Goal: Transaction & Acquisition: Obtain resource

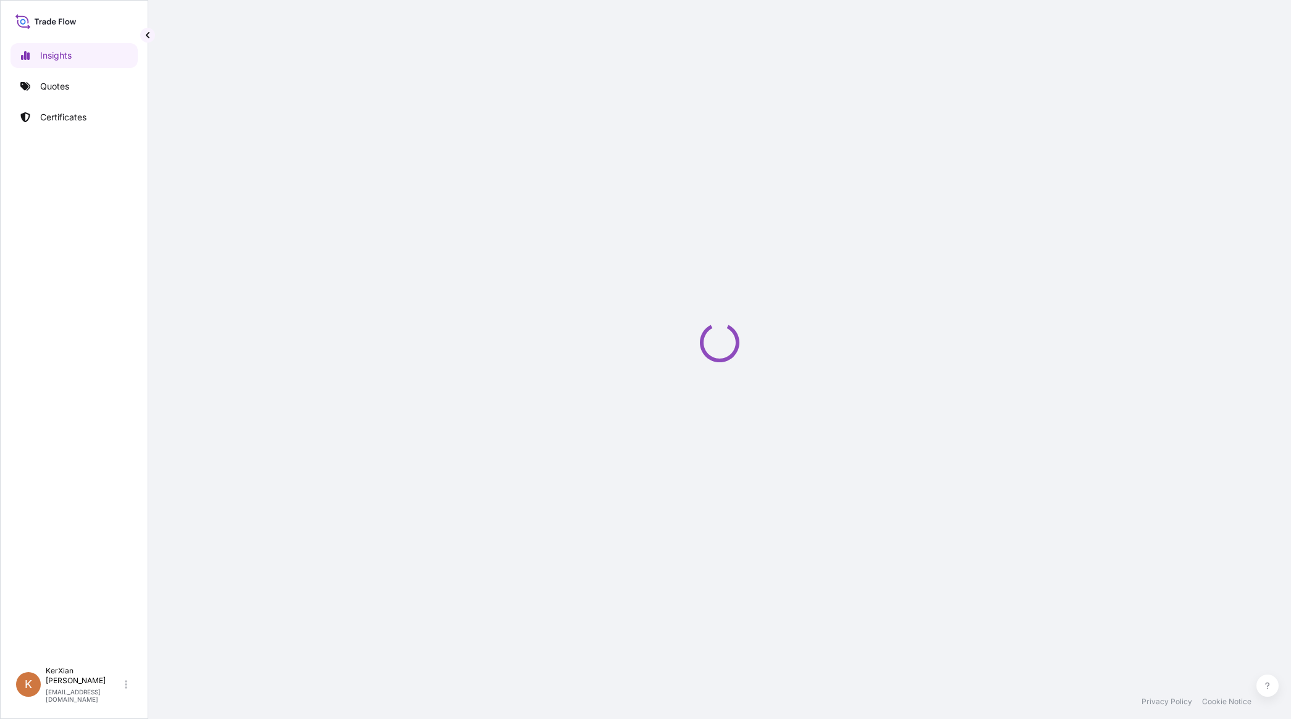
select select "2025"
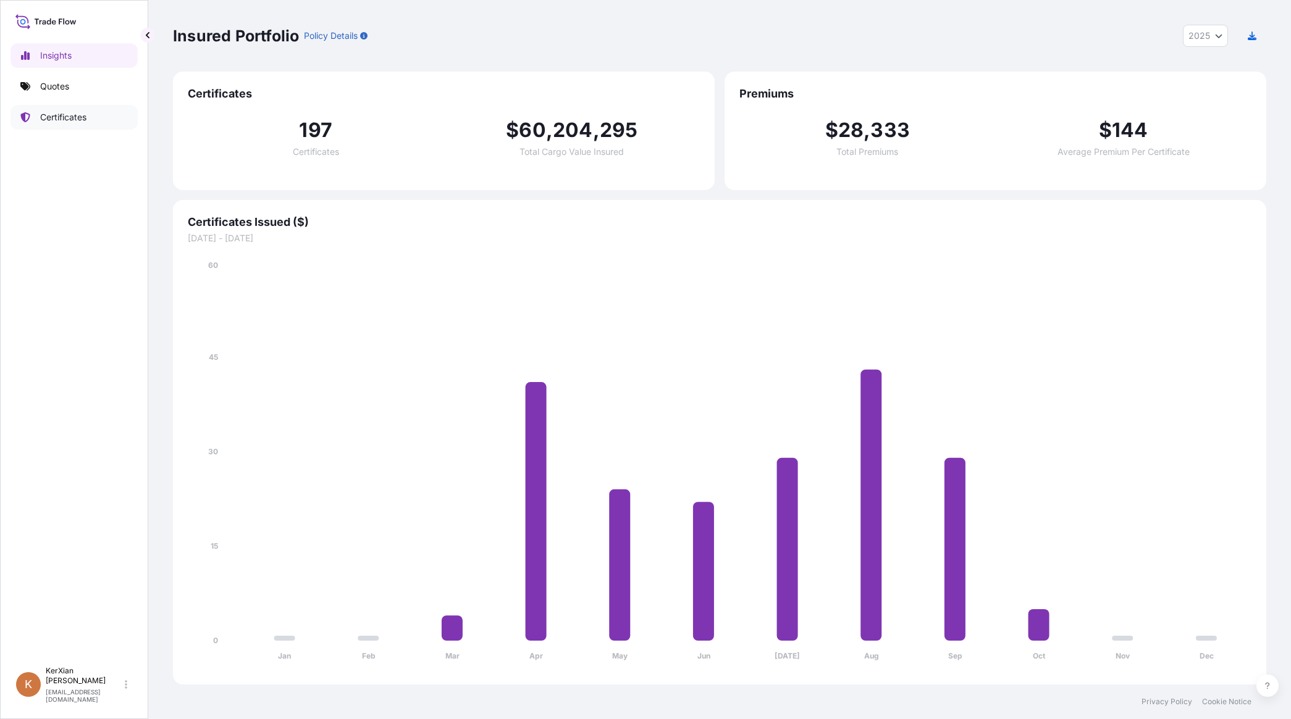
click at [65, 120] on p "Certificates" at bounding box center [63, 117] width 46 height 12
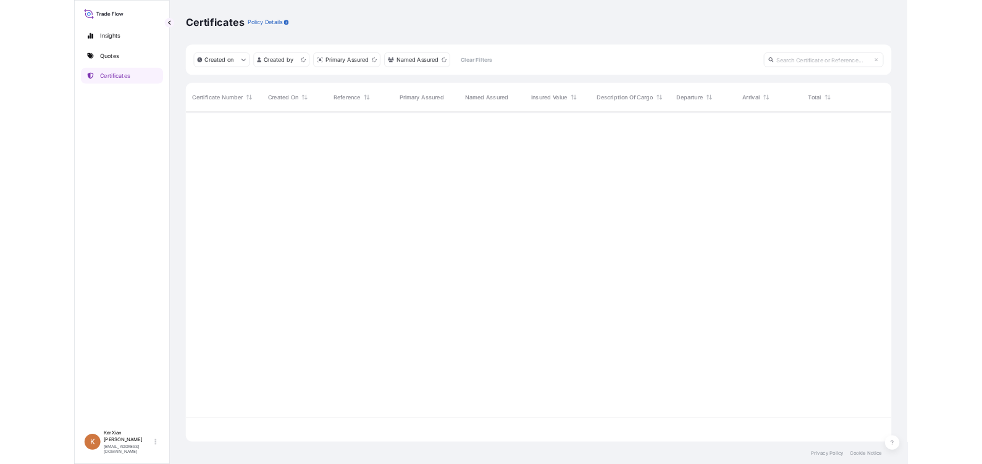
scroll to position [507, 1081]
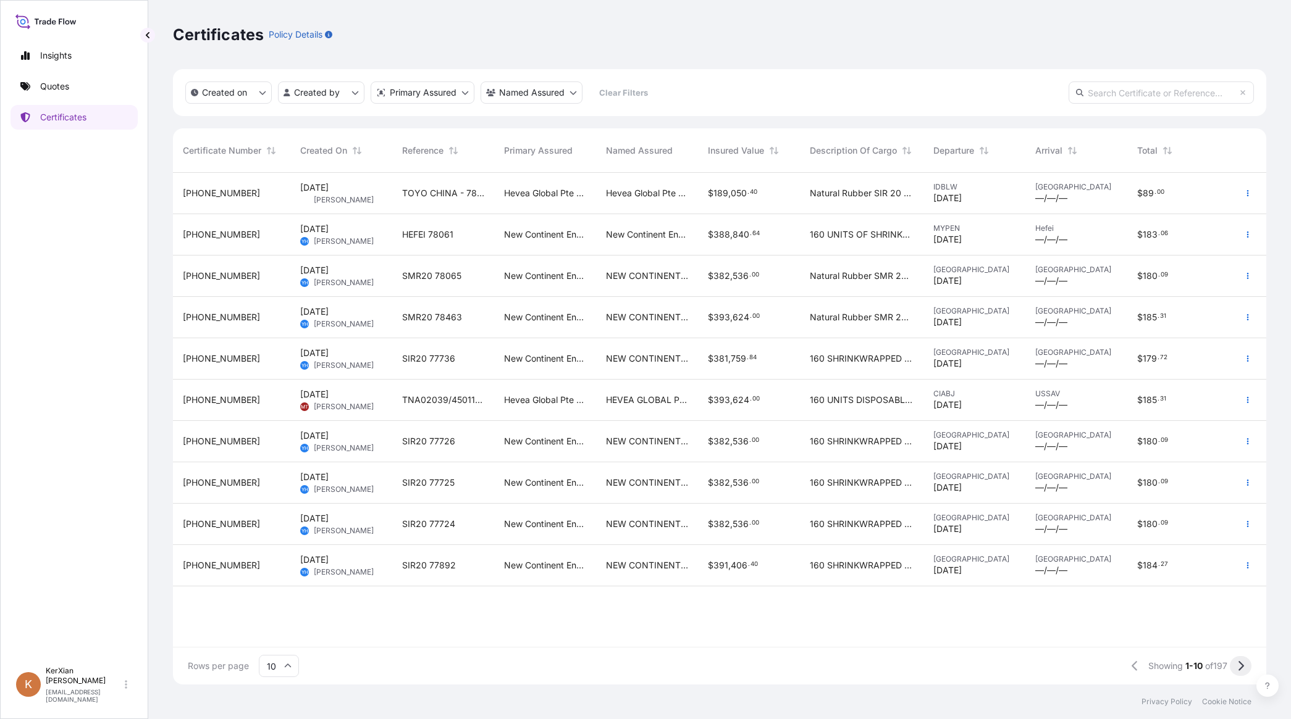
click at [1245, 666] on button at bounding box center [1240, 666] width 22 height 20
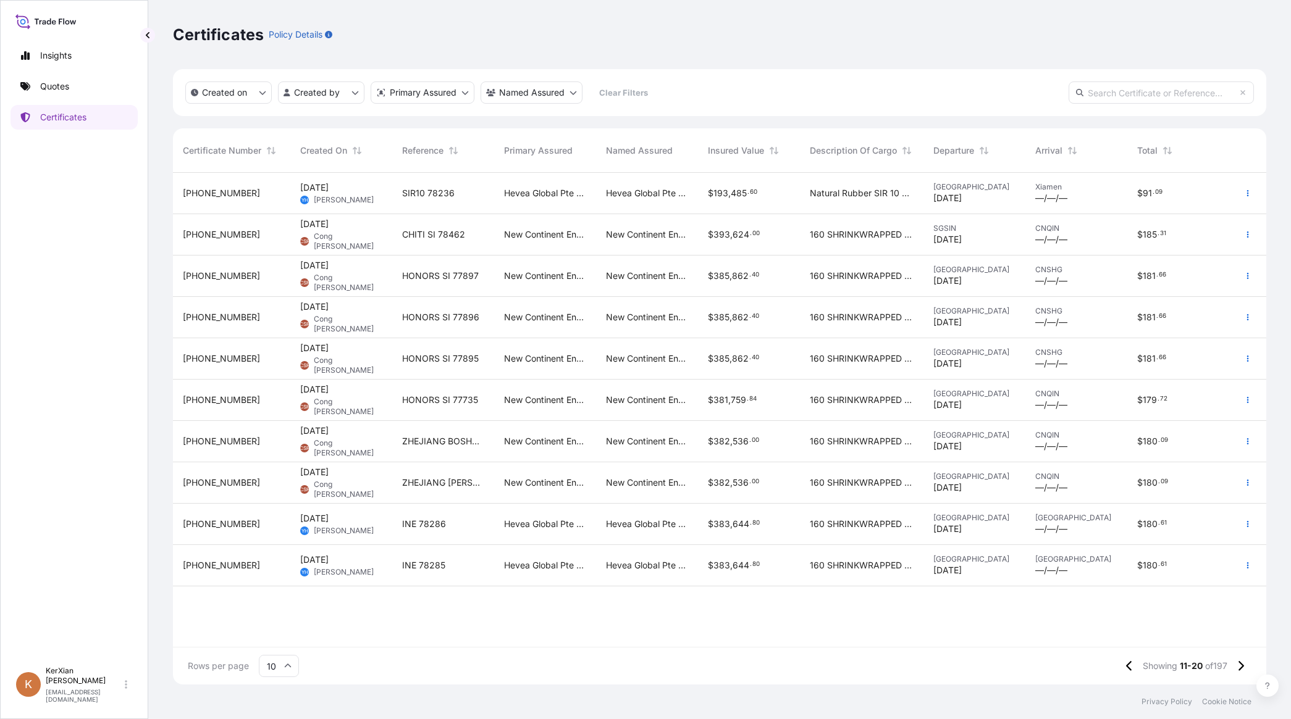
click at [1245, 666] on button at bounding box center [1240, 666] width 22 height 20
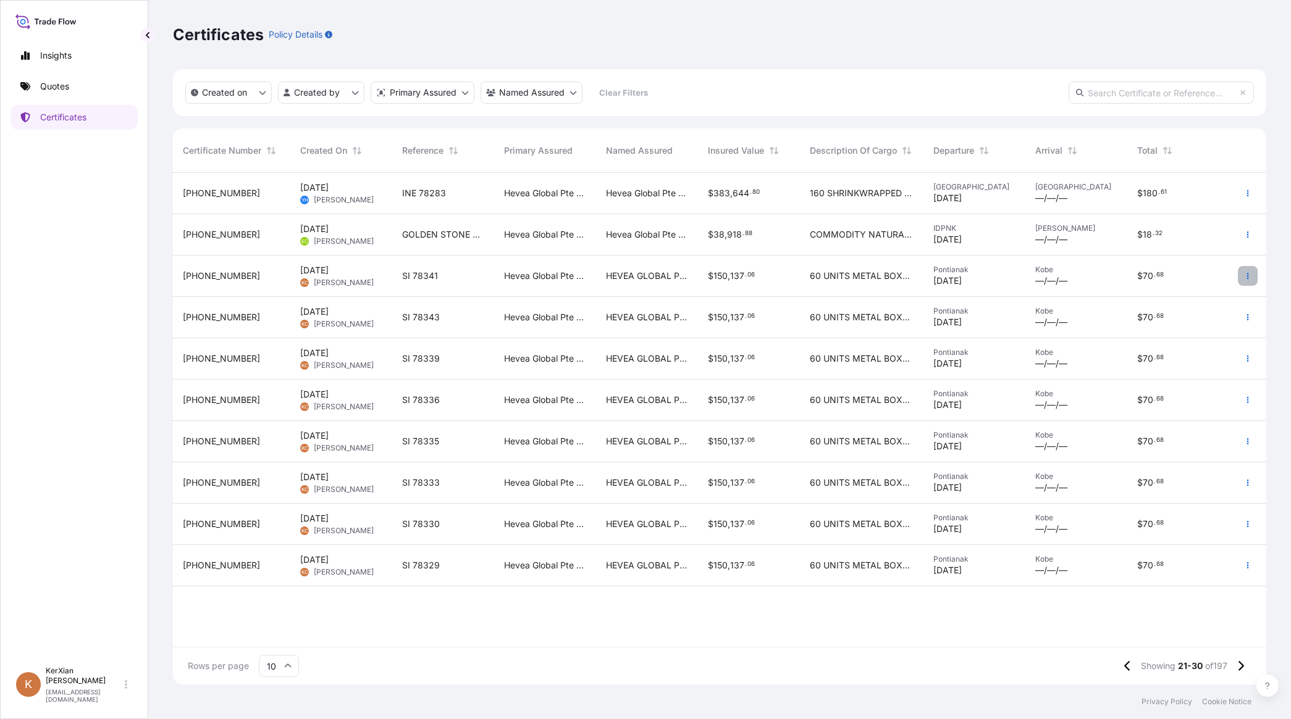
click at [1250, 278] on icon "button" at bounding box center [1247, 275] width 7 height 7
click at [1207, 278] on p "Duplicate quote" at bounding box center [1179, 278] width 64 height 12
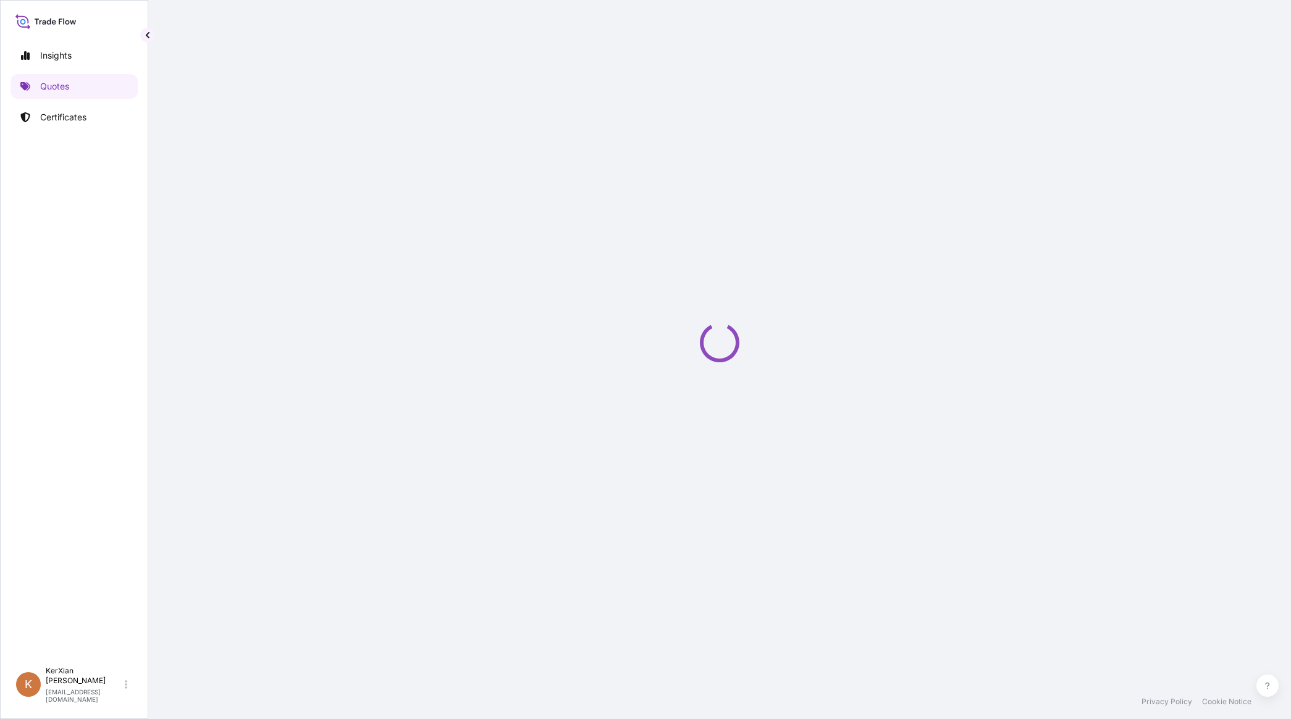
select select "Sea"
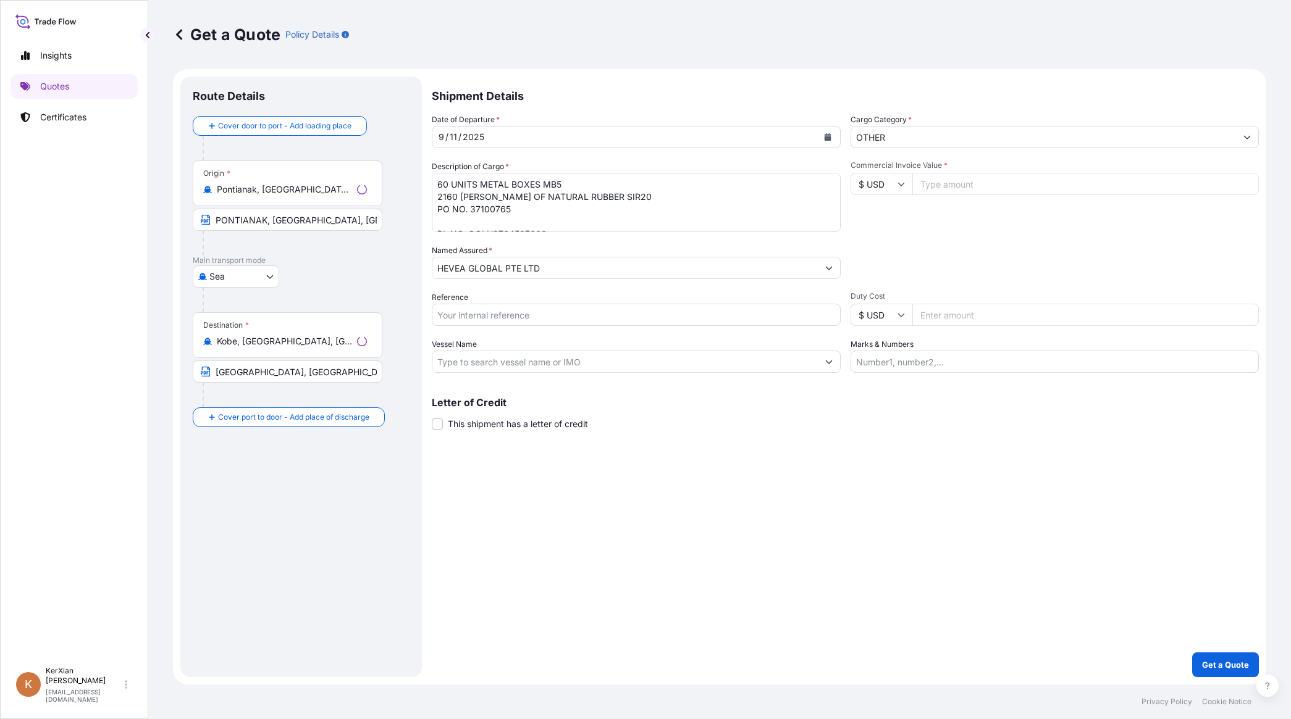
select select "31690"
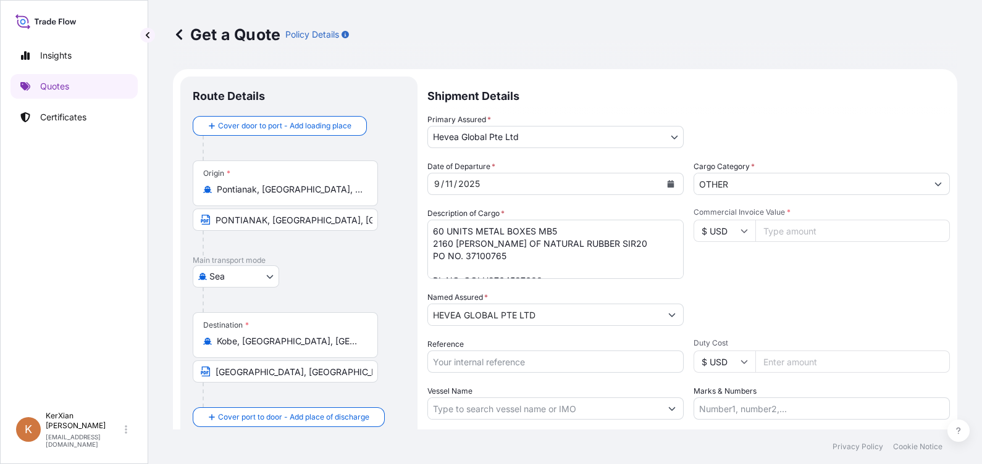
click at [482, 186] on div "[DATE]" at bounding box center [544, 184] width 233 height 22
click at [668, 185] on icon "Calendar" at bounding box center [671, 183] width 7 height 7
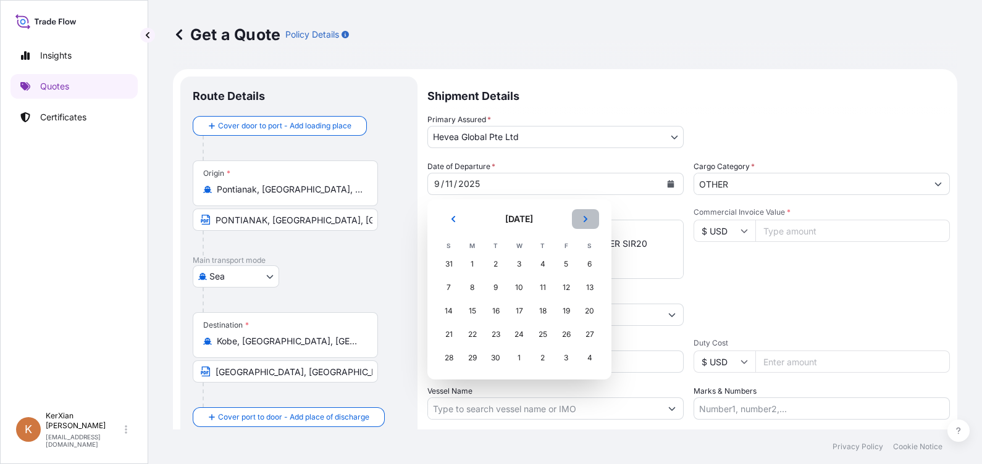
click at [587, 214] on button "Next" at bounding box center [585, 219] width 27 height 20
click at [473, 290] on div "6" at bounding box center [472, 288] width 22 height 22
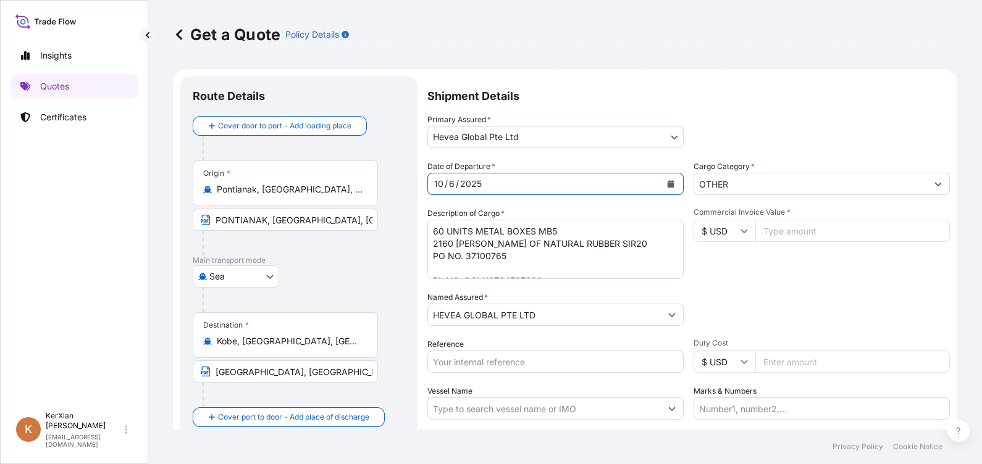
click at [525, 257] on textarea "60 UNITS METAL BOXES MB5 2160 [PERSON_NAME] OF NATURAL RUBBER SIR20 PO NO. 3710…" at bounding box center [555, 249] width 256 height 59
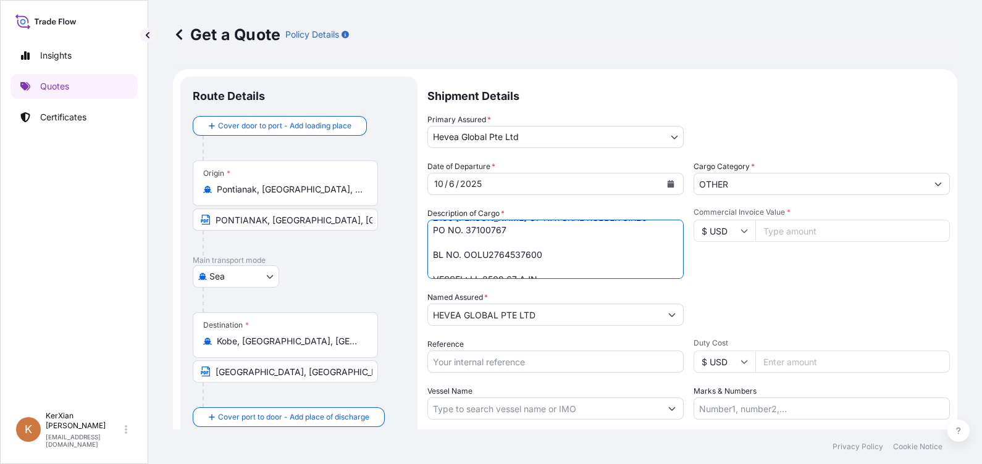
scroll to position [38, 0]
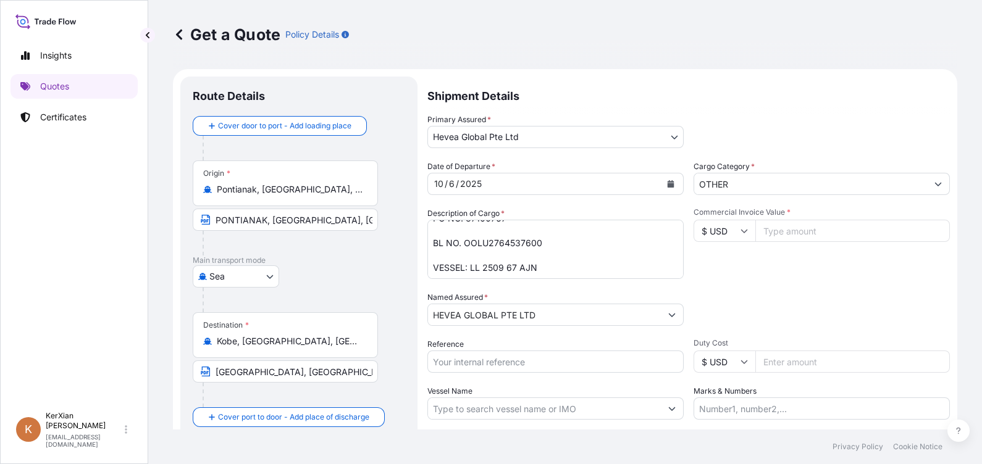
click at [469, 247] on textarea "60 UNITS METAL BOXES MB5 2160 [PERSON_NAME] OF NATURAL RUBBER SIR20 PO NO. 3710…" at bounding box center [555, 249] width 256 height 59
drag, startPoint x: 464, startPoint y: 243, endPoint x: 542, endPoint y: 244, distance: 78.4
click at [542, 244] on textarea "60 UNITS METAL BOXES MB5 2160 [PERSON_NAME] OF NATURAL RUBBER SIR20 PO NO. 3710…" at bounding box center [555, 249] width 256 height 59
paste textarea "529226"
click at [519, 266] on textarea "60 UNITS METAL BOXES MB5 2160 [PERSON_NAME] OF NATURAL RUBBER SIR20 PO NO. 3710…" at bounding box center [555, 249] width 256 height 59
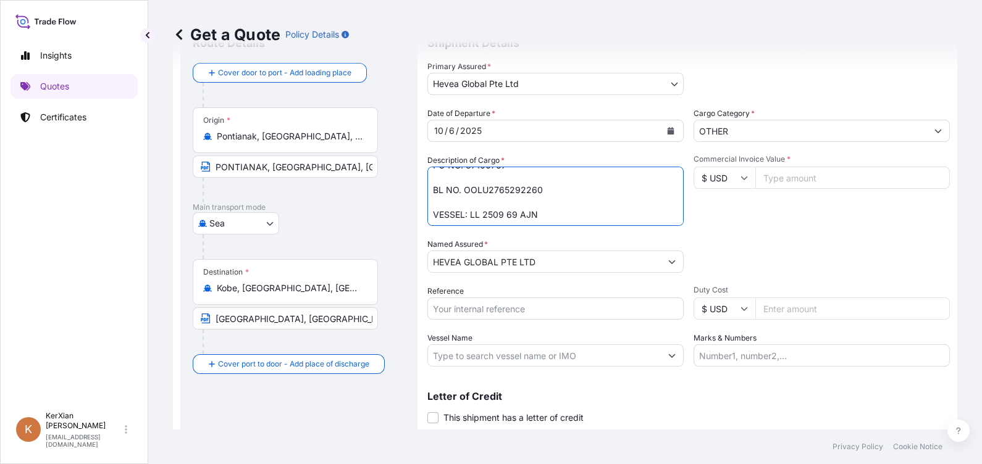
scroll to position [77, 0]
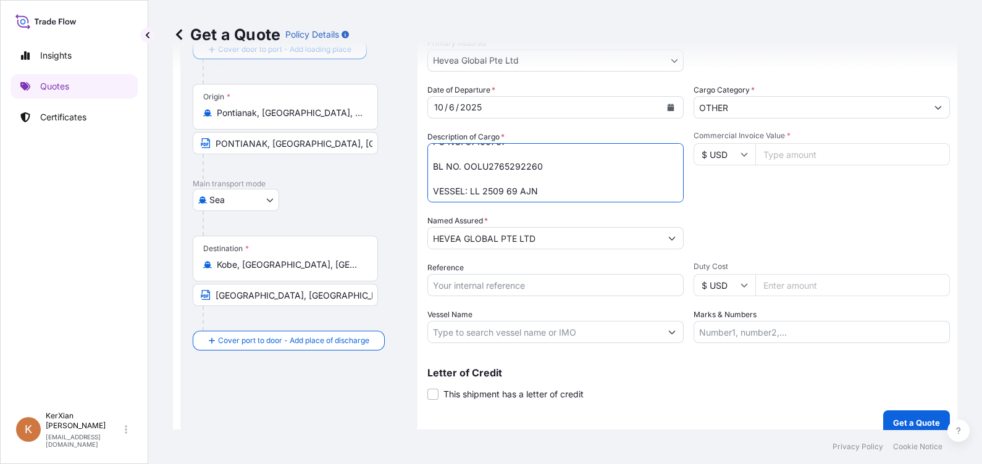
click at [593, 188] on textarea "60 UNITS METAL BOXES MB5 2160 [PERSON_NAME] OF NATURAL RUBBER SIR20 PO NO. 3710…" at bounding box center [555, 172] width 256 height 59
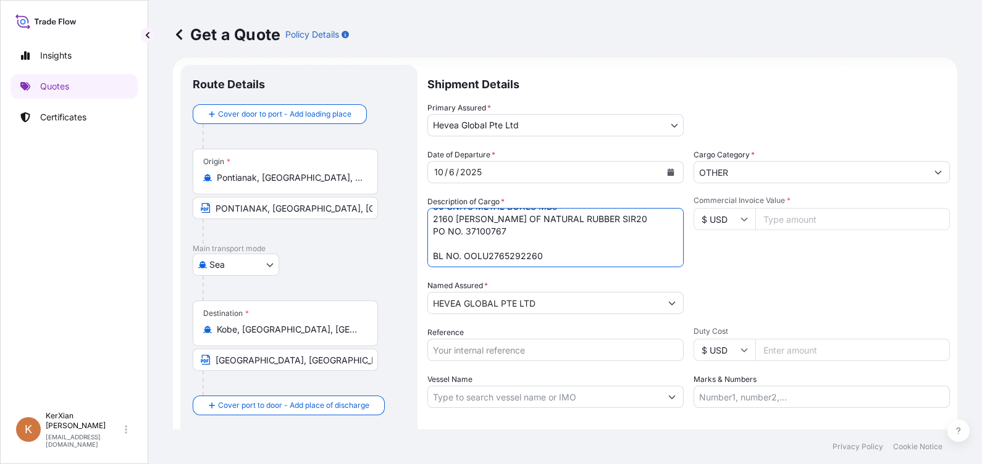
scroll to position [0, 0]
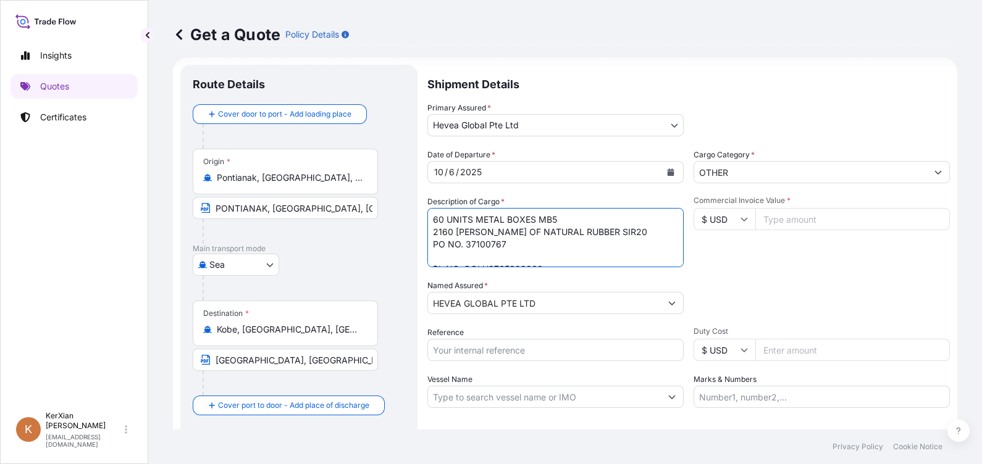
type textarea "60 UNITS METAL BOXES MB5 2160 [PERSON_NAME] OF NATURAL RUBBER SIR20 PO NO. 3710…"
click at [592, 347] on input "Reference" at bounding box center [555, 350] width 256 height 22
click at [464, 352] on input "Reference" at bounding box center [555, 350] width 256 height 22
paste input "78873"
type input "SI 78873"
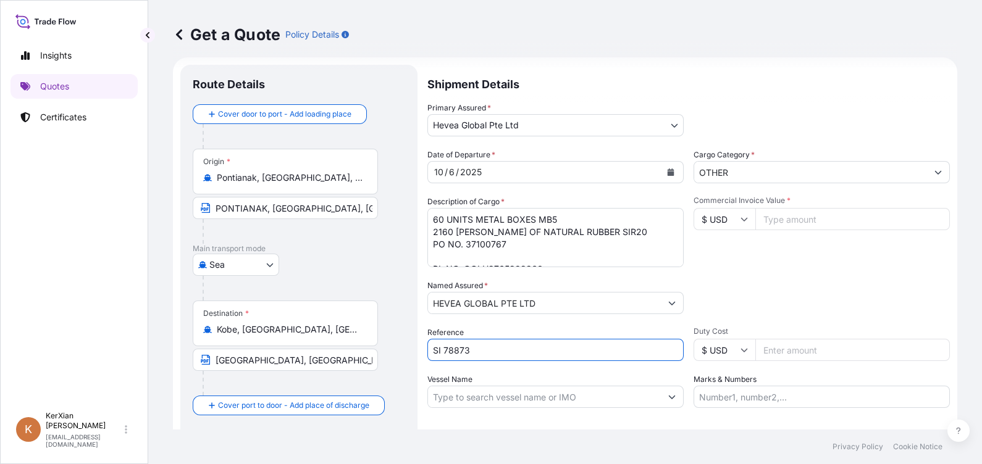
click at [780, 221] on input "Commercial Invoice Value *" at bounding box center [852, 219] width 195 height 22
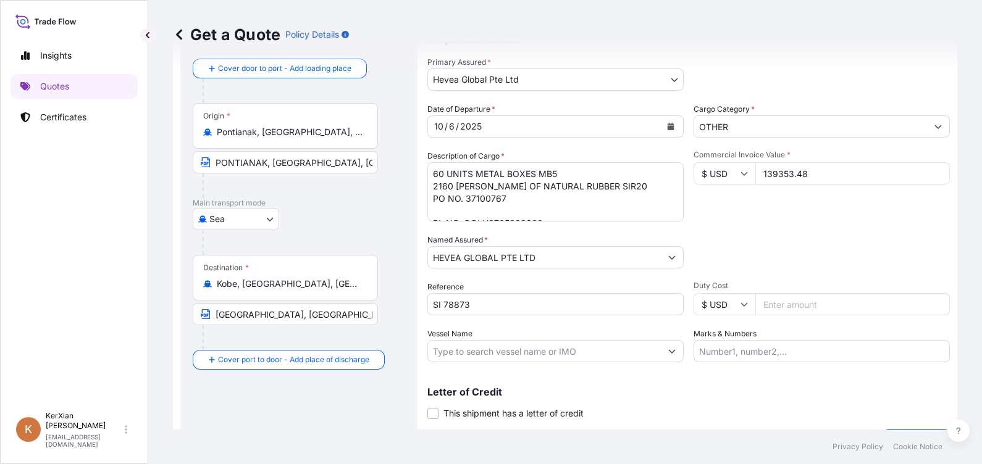
scroll to position [89, 0]
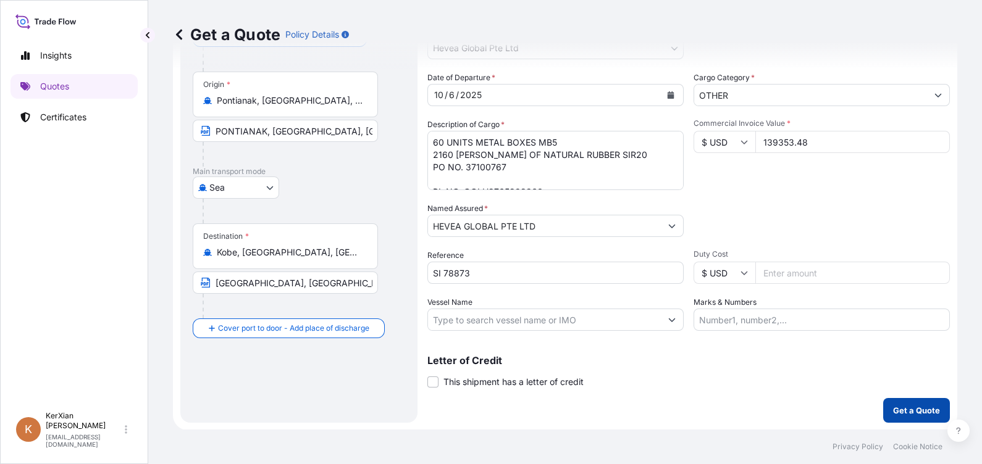
type input "139353.48"
click at [914, 416] on p "Get a Quote" at bounding box center [916, 410] width 47 height 12
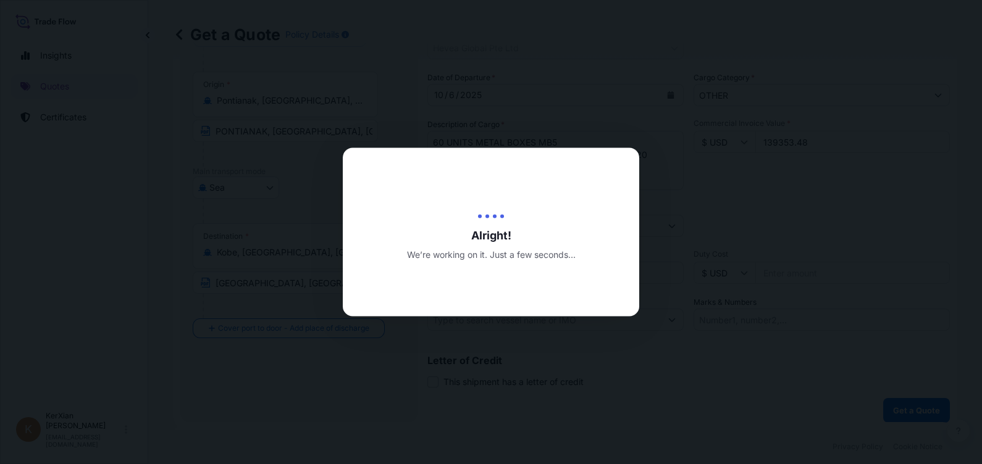
type input "[DATE]"
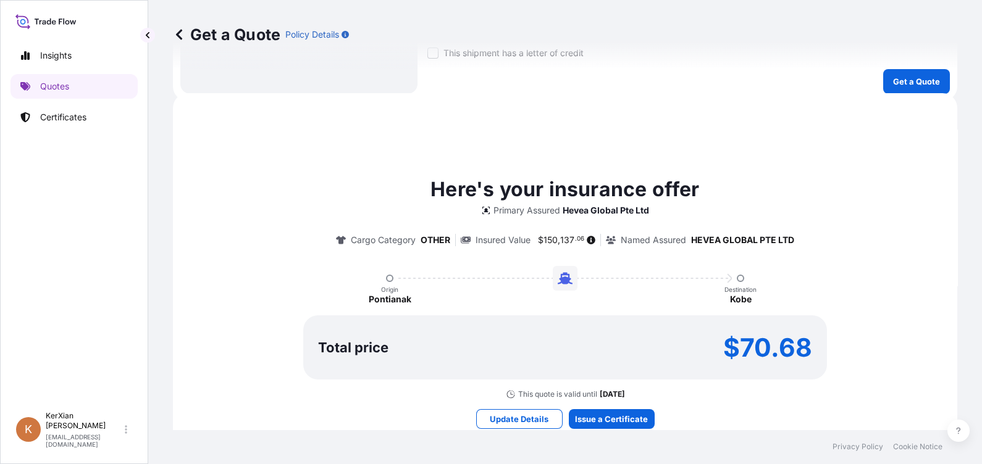
scroll to position [450, 0]
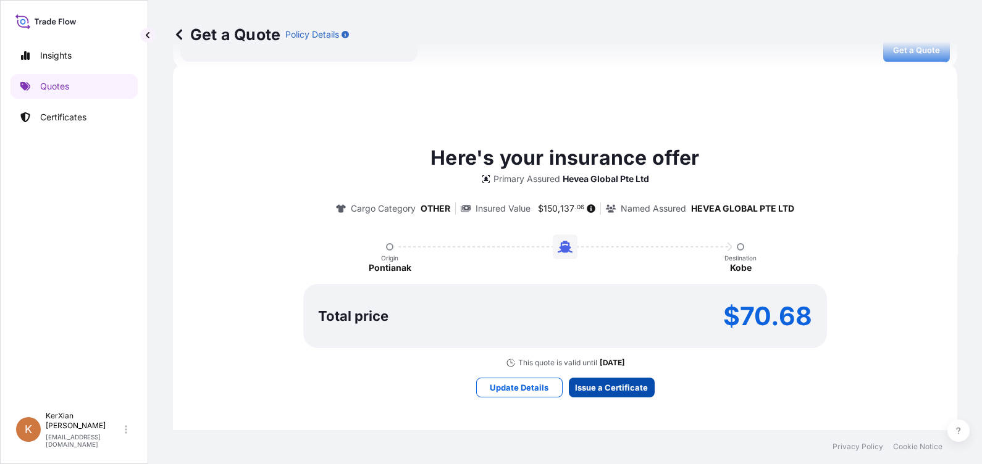
click at [621, 392] on div "Get a Quote Policy Details Route Details Cover door to port - Add loading place…" at bounding box center [565, 215] width 834 height 430
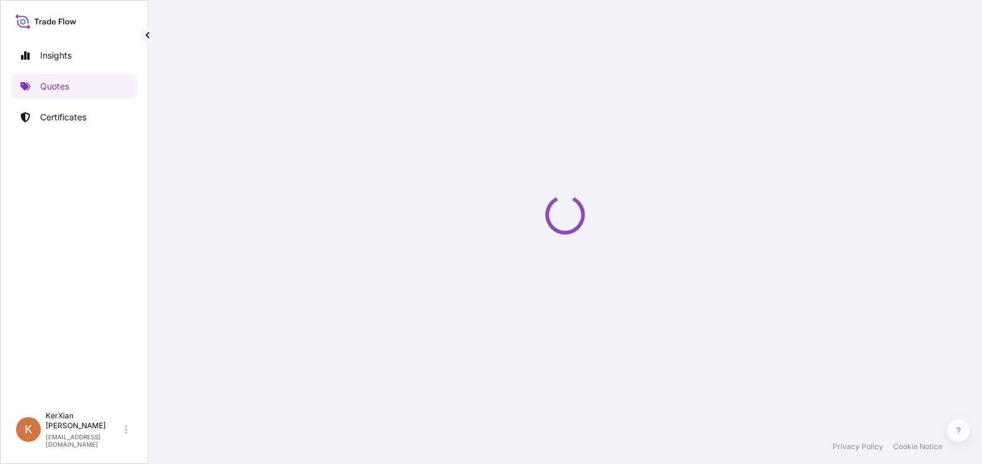
select select "Sea"
select select "31690"
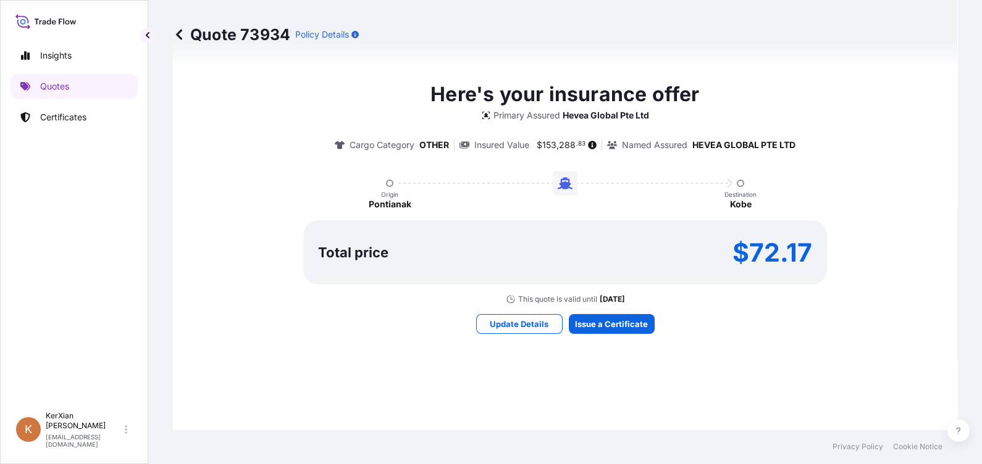
scroll to position [840, 0]
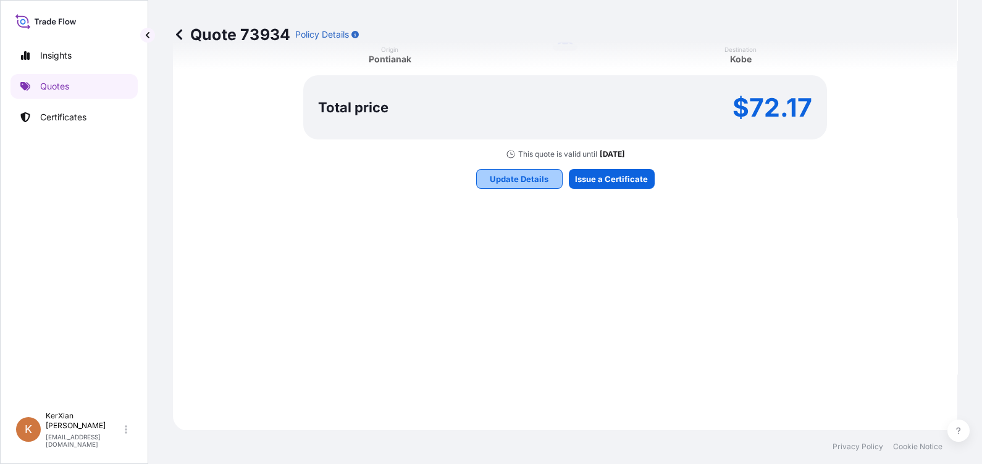
click at [517, 182] on p "Update Details" at bounding box center [519, 179] width 59 height 12
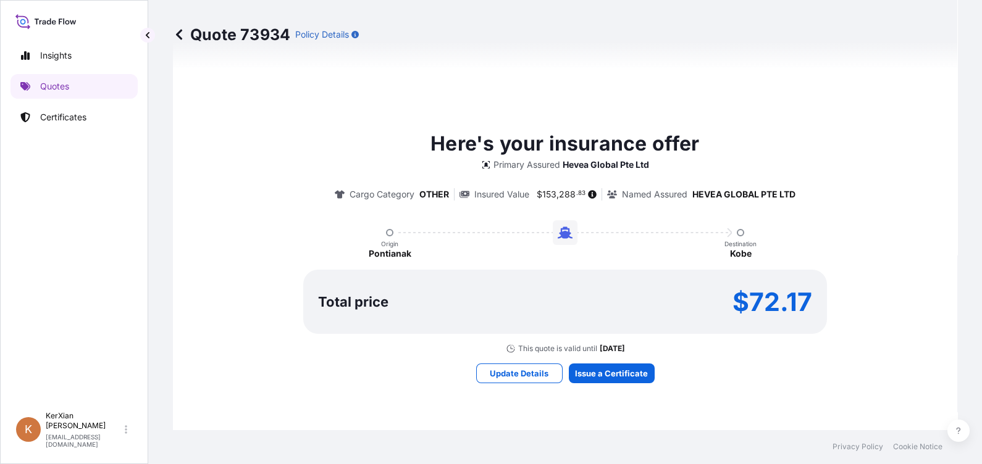
scroll to position [695, 0]
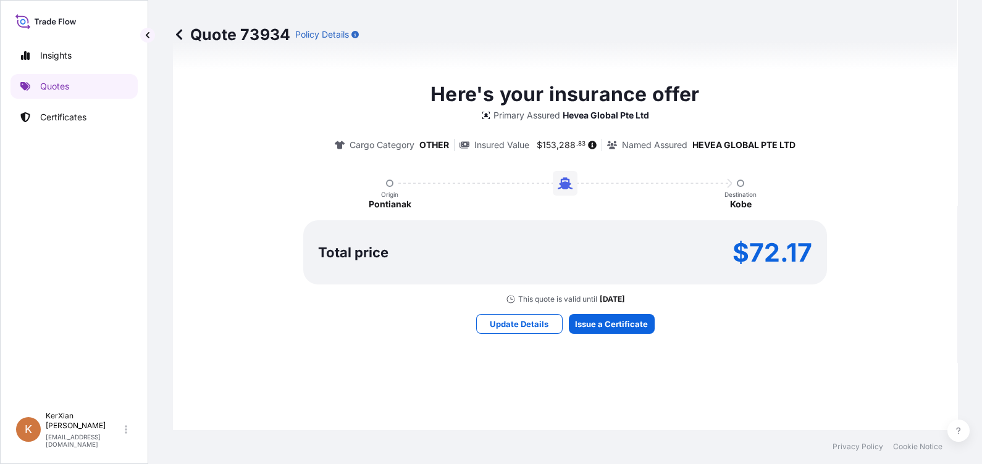
click at [518, 297] on p "This quote is valid until" at bounding box center [557, 300] width 79 height 10
click at [532, 320] on p "Update Details" at bounding box center [519, 324] width 59 height 12
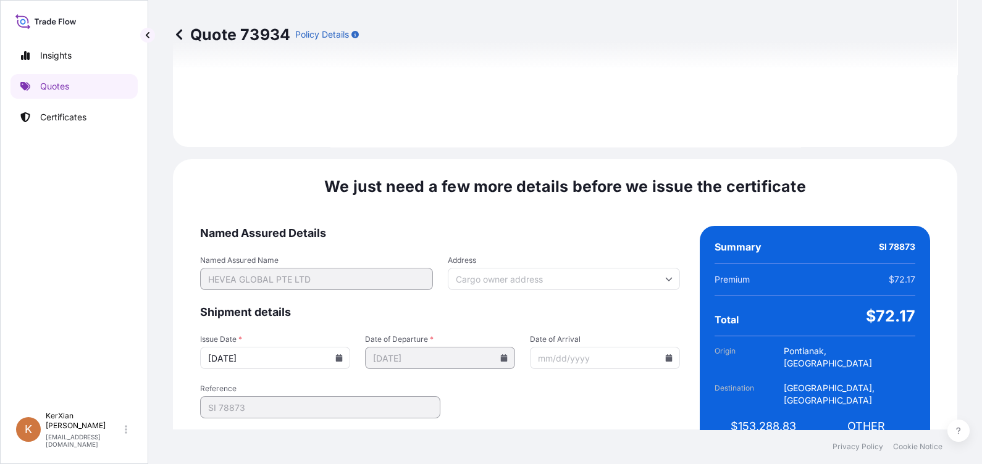
scroll to position [1487, 0]
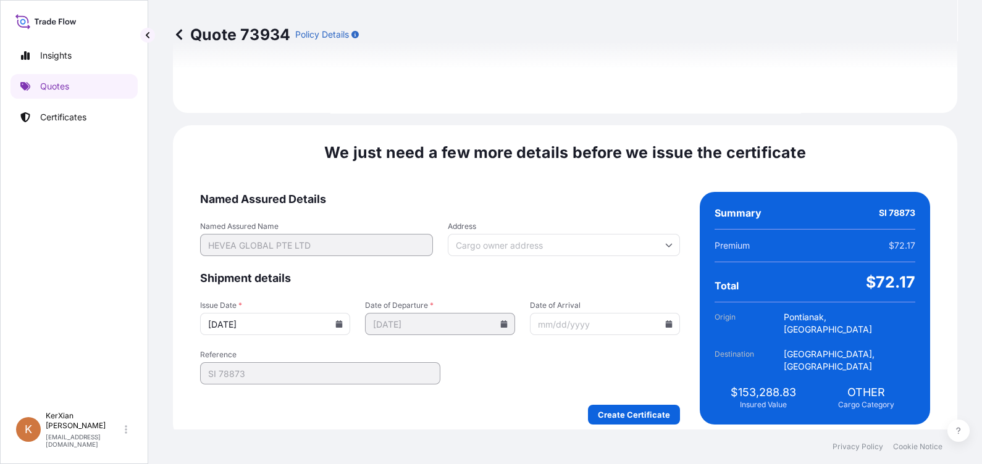
click at [343, 320] on icon at bounding box center [339, 323] width 7 height 7
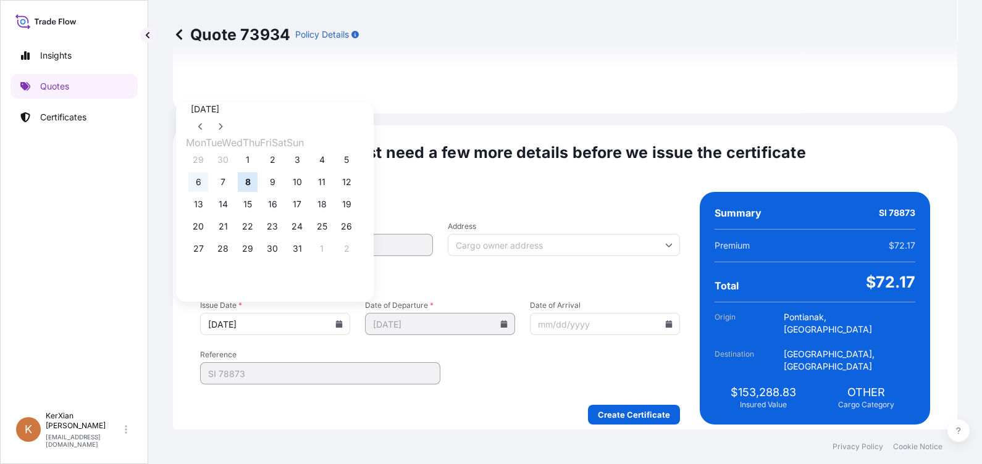
click at [194, 186] on button "6" at bounding box center [198, 182] width 20 height 20
type input "[DATE]"
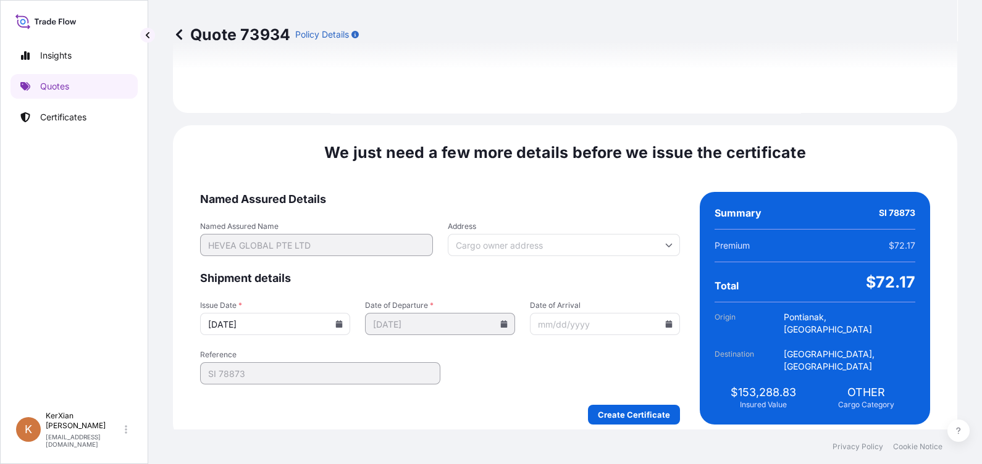
click at [341, 320] on icon at bounding box center [339, 323] width 7 height 7
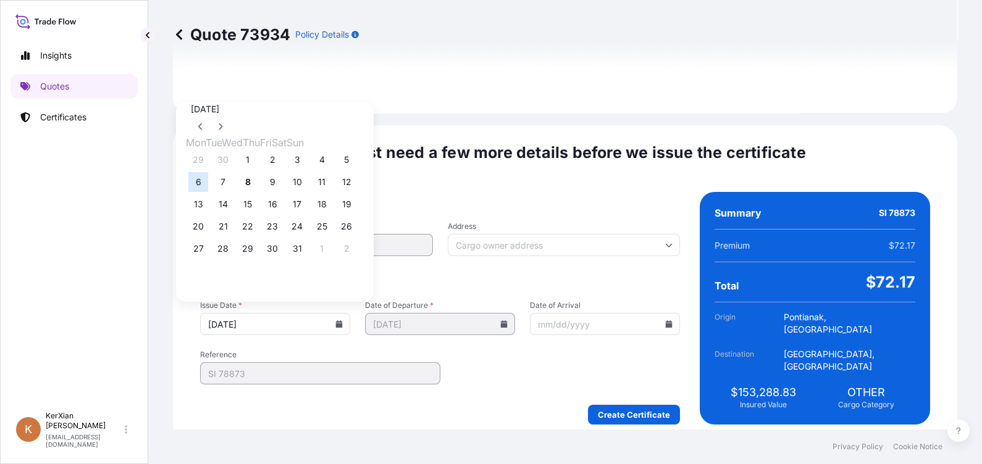
click at [341, 320] on icon at bounding box center [339, 323] width 7 height 7
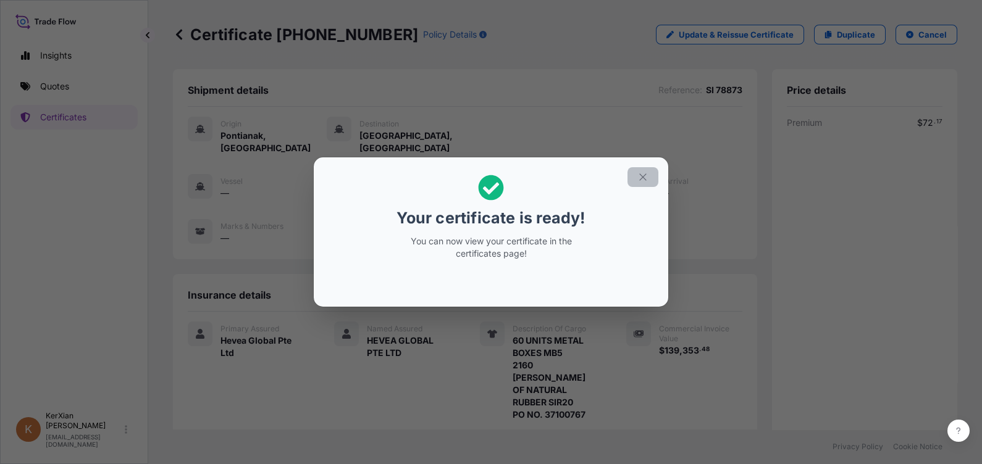
click at [642, 175] on icon "button" at bounding box center [642, 177] width 11 height 11
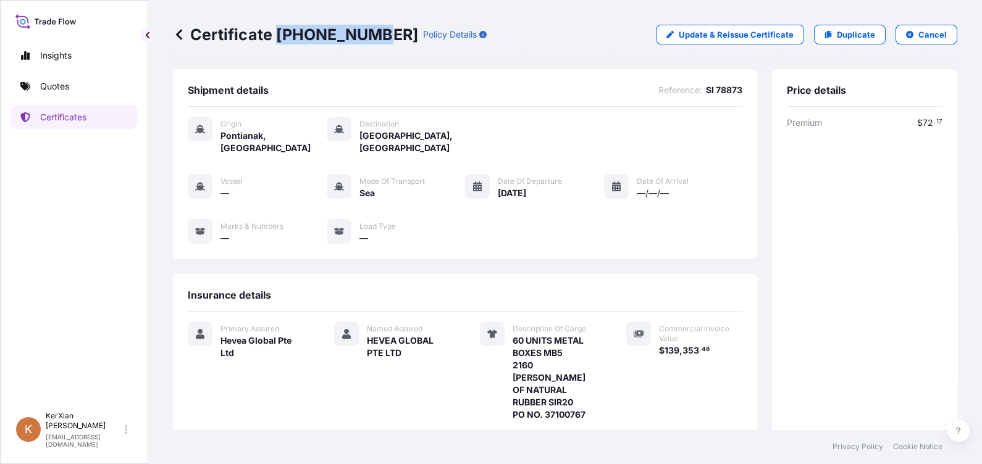
drag, startPoint x: 275, startPoint y: 37, endPoint x: 367, endPoint y: 38, distance: 92.6
click at [367, 38] on p "Certificate [PHONE_NUMBER]" at bounding box center [295, 35] width 245 height 20
copy p "[PHONE_NUMBER]"
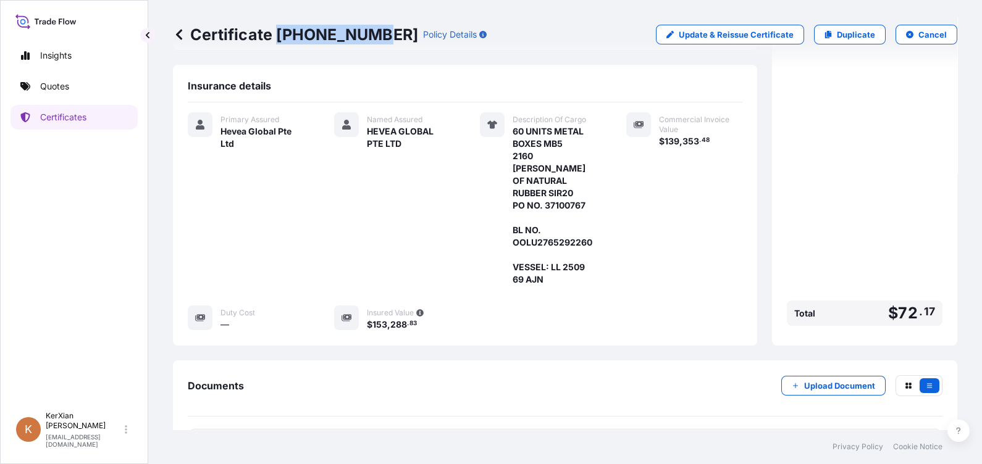
scroll to position [229, 0]
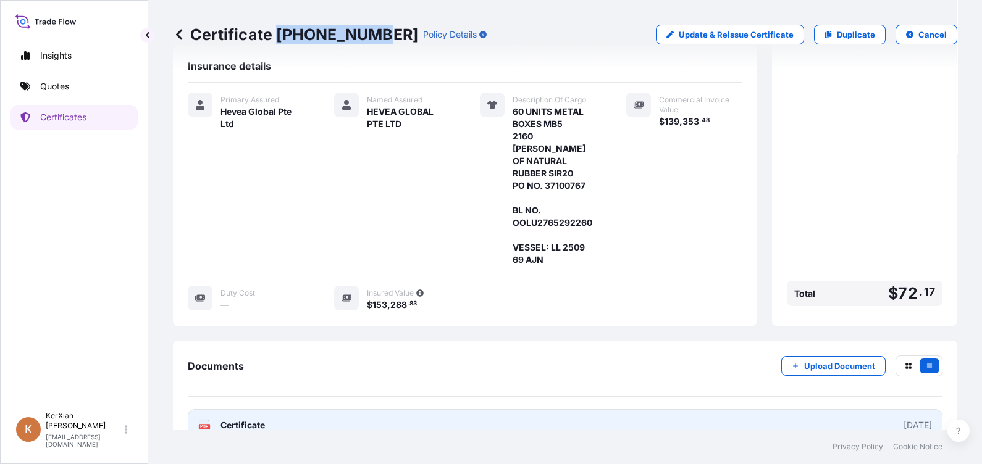
click at [325, 409] on link "PDF Certificate [DATE]" at bounding box center [565, 425] width 755 height 32
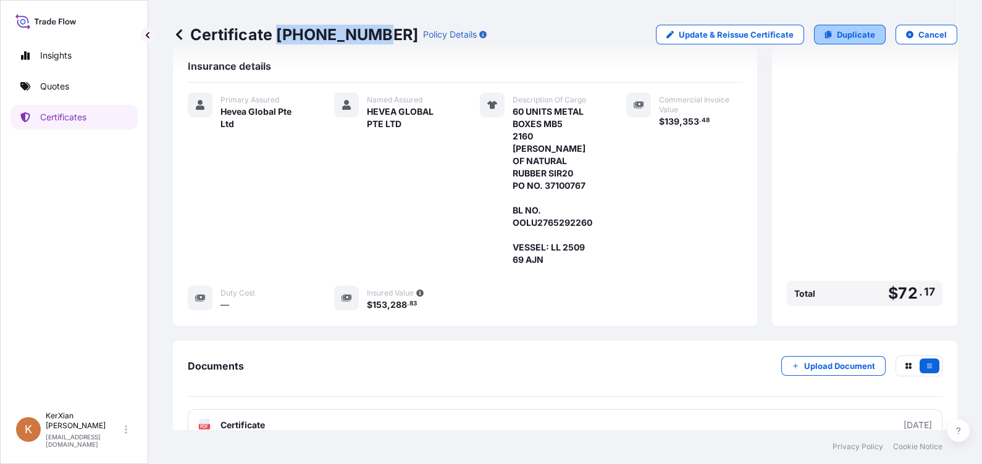
click at [837, 37] on p "Duplicate" at bounding box center [856, 34] width 38 height 12
select select "Sea"
select select "31690"
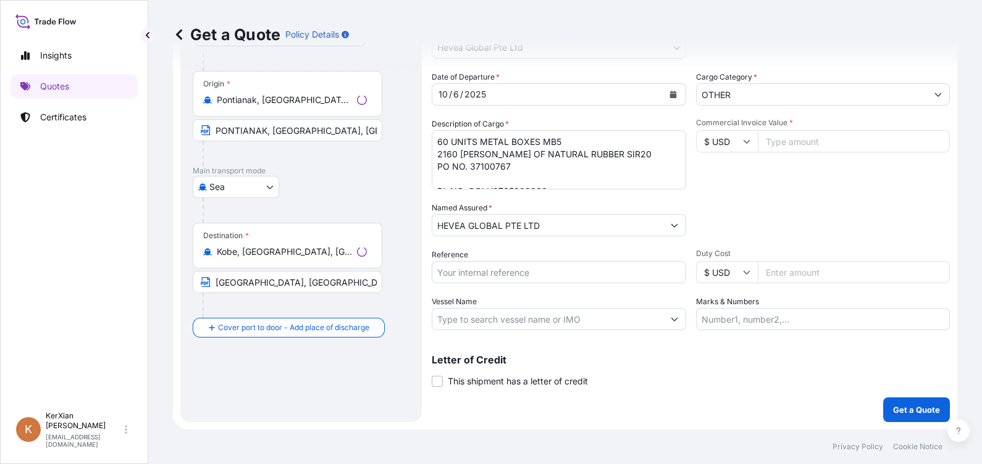
scroll to position [19, 0]
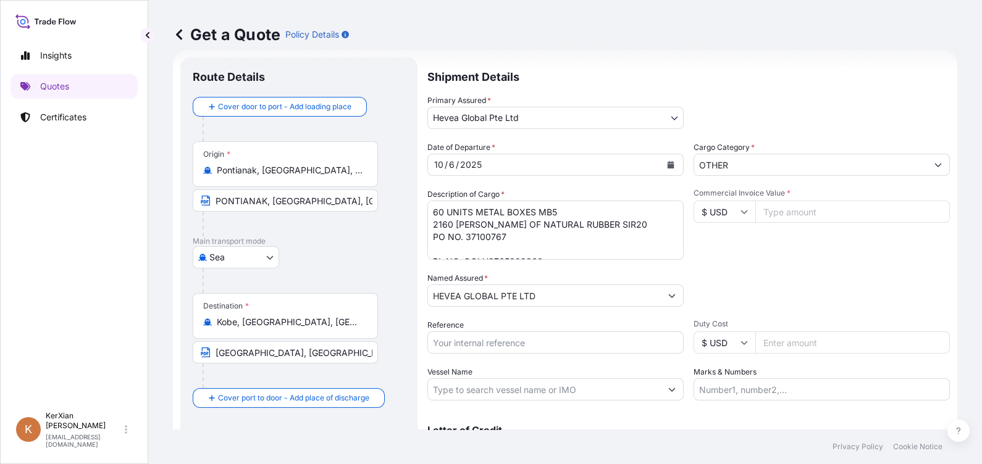
click at [519, 237] on textarea "60 UNITS METAL BOXES MB5 2160 [PERSON_NAME] OF NATURAL RUBBER SIR20 PO NO. 3710…" at bounding box center [555, 230] width 256 height 59
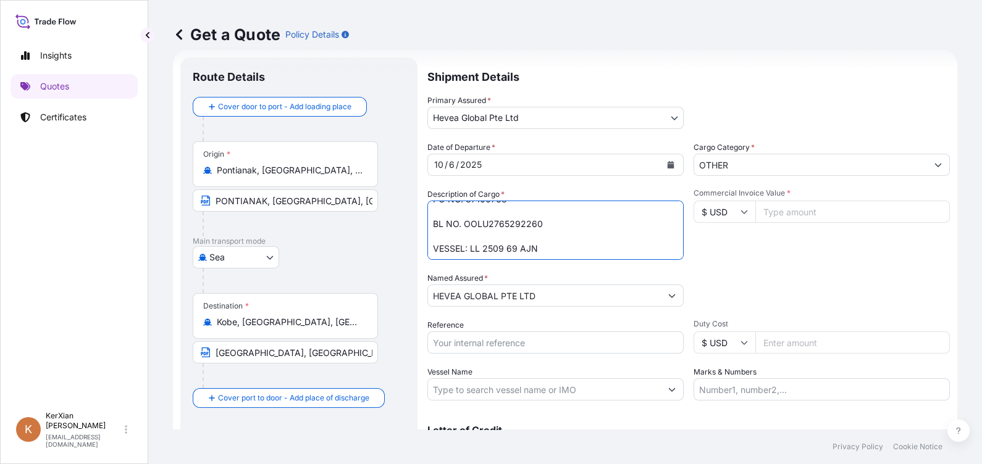
click at [464, 222] on textarea "60 UNITS METAL BOXES MB5 2160 [PERSON_NAME] OF NATURAL RUBBER SIR20 PO NO. 3710…" at bounding box center [555, 230] width 256 height 59
drag, startPoint x: 464, startPoint y: 222, endPoint x: 542, endPoint y: 220, distance: 77.2
click at [542, 220] on textarea "60 UNITS METAL BOXES MB5 2160 [PERSON_NAME] OF NATURAL RUBBER SIR20 PO NO. 3710…" at bounding box center [555, 230] width 256 height 59
paste textarea "9"
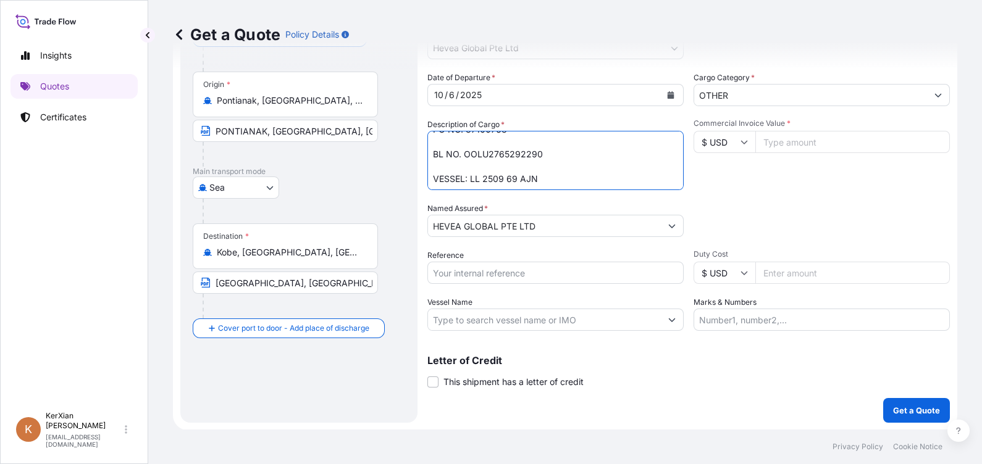
type textarea "60 UNITS METAL BOXES MB5 2160 [PERSON_NAME] OF NATURAL RUBBER SIR20 PO NO. 3710…"
click at [492, 277] on input "Reference" at bounding box center [555, 273] width 256 height 22
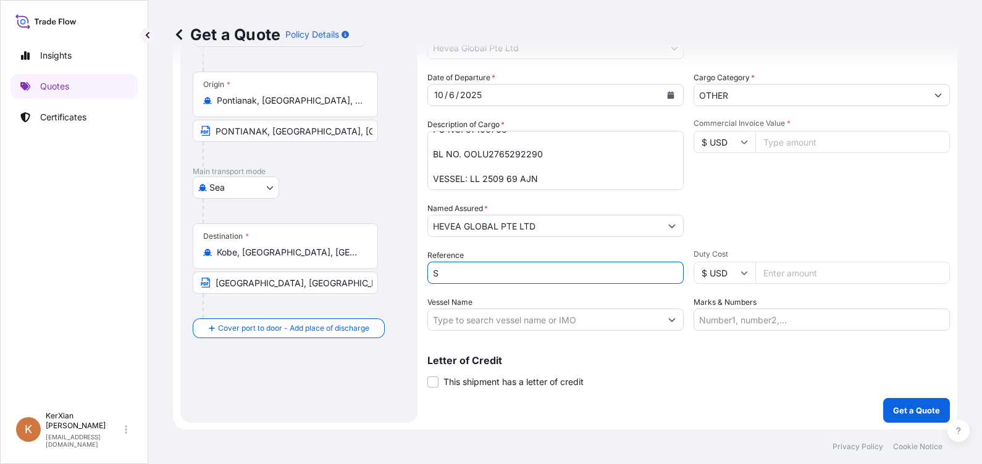
type input "SI 78873"
type input "139353.48"
click at [483, 275] on input "SI 78873" at bounding box center [555, 273] width 256 height 22
type input "SI 78875"
click at [895, 408] on p "Get a Quote" at bounding box center [916, 410] width 47 height 12
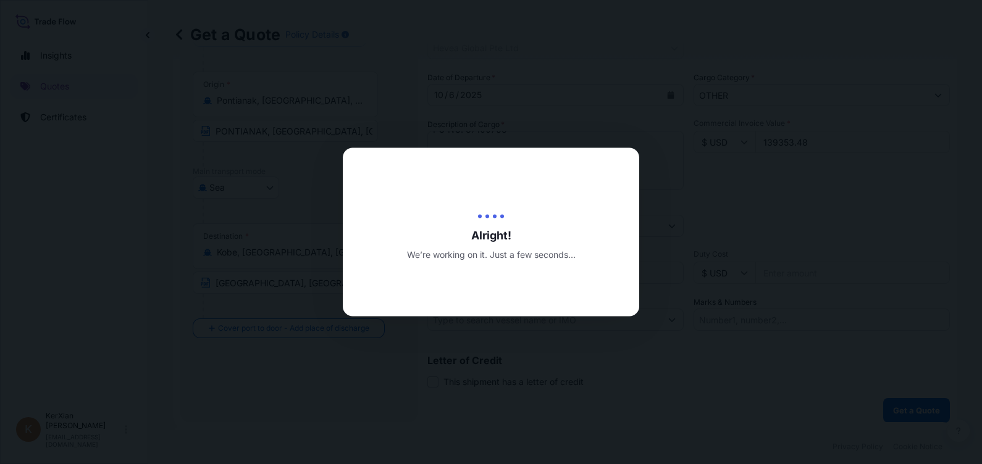
type input "[DATE]"
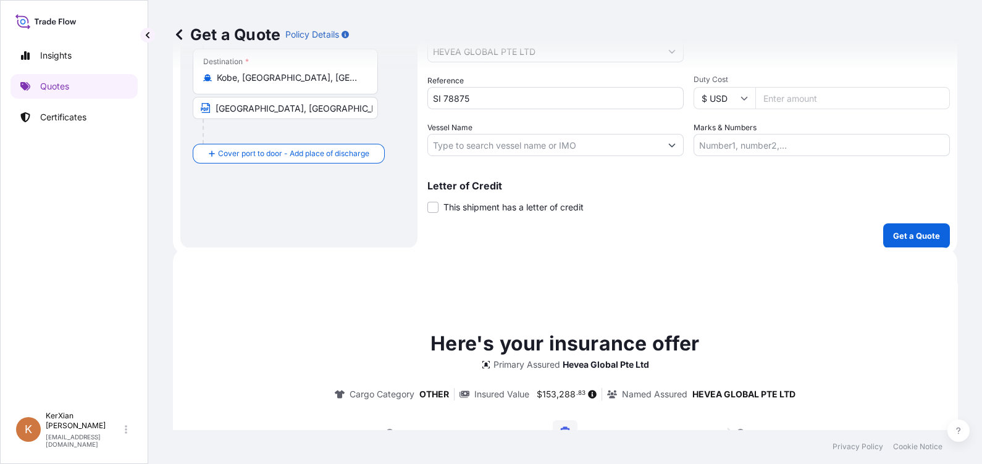
scroll to position [450, 0]
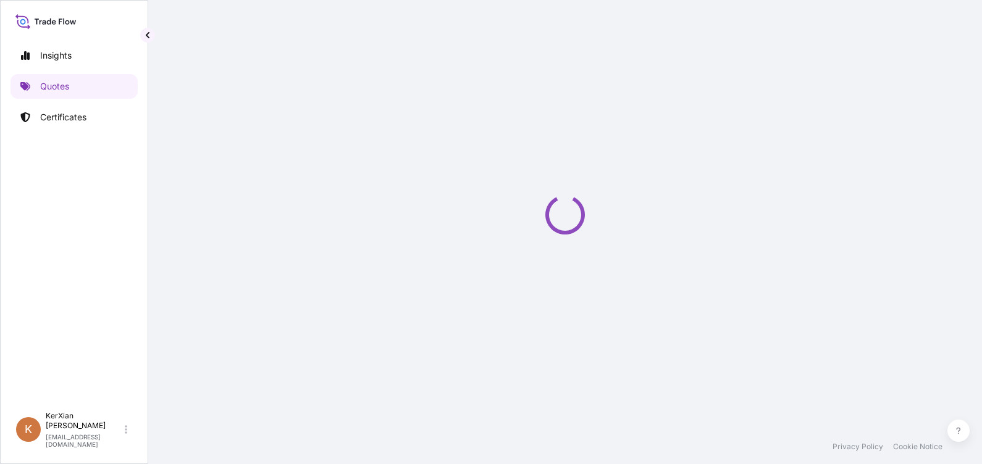
select select "Sea"
select select "31690"
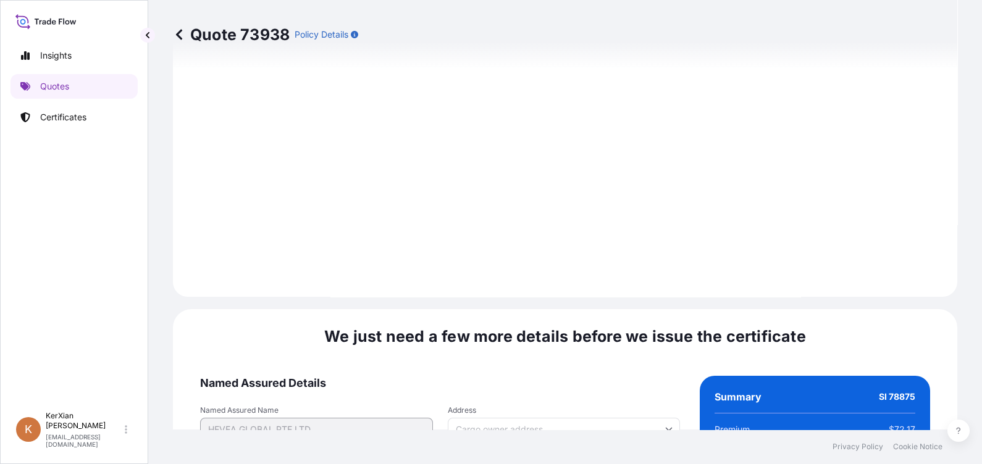
scroll to position [1487, 0]
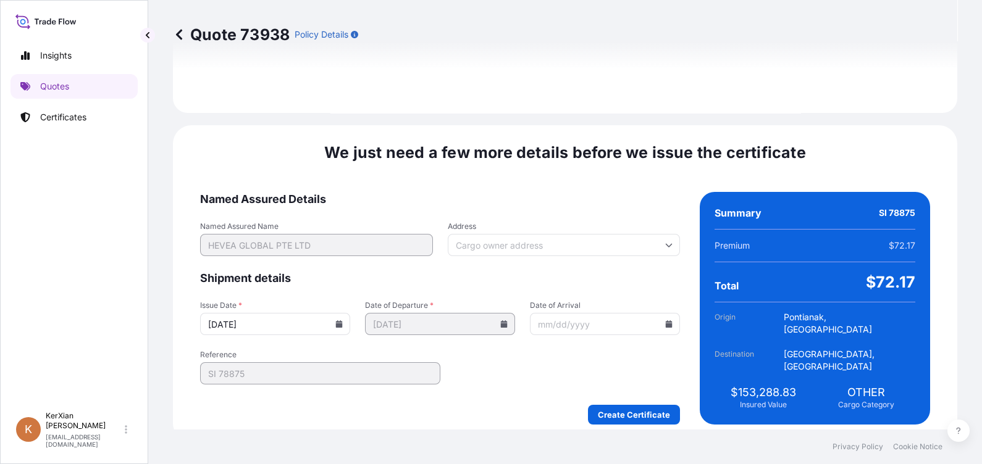
click at [340, 316] on input "[DATE]" at bounding box center [275, 324] width 150 height 22
click at [343, 320] on icon at bounding box center [339, 323] width 7 height 7
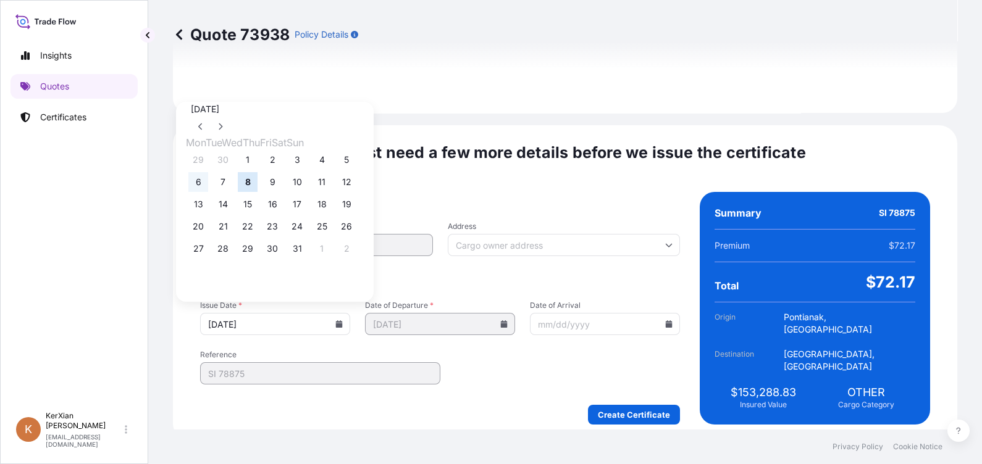
click at [191, 185] on button "6" at bounding box center [198, 182] width 20 height 20
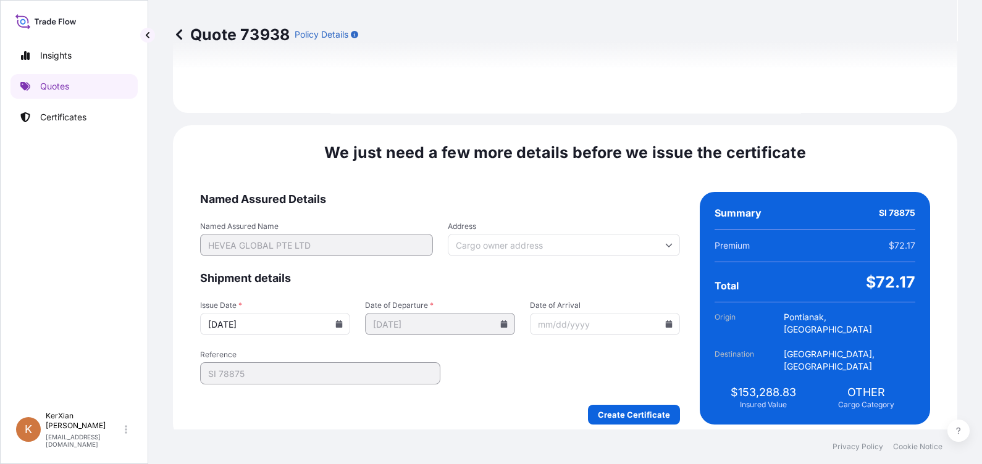
type input "[DATE]"
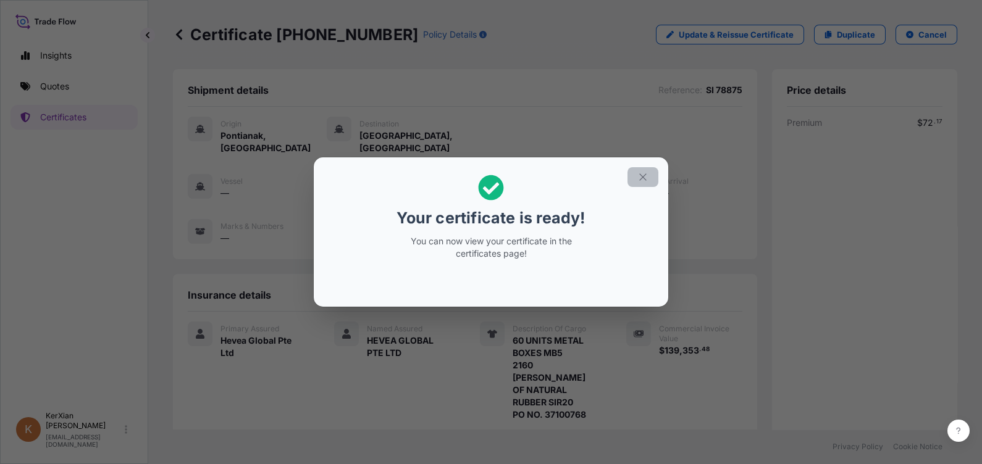
click at [640, 173] on icon "button" at bounding box center [642, 177] width 11 height 11
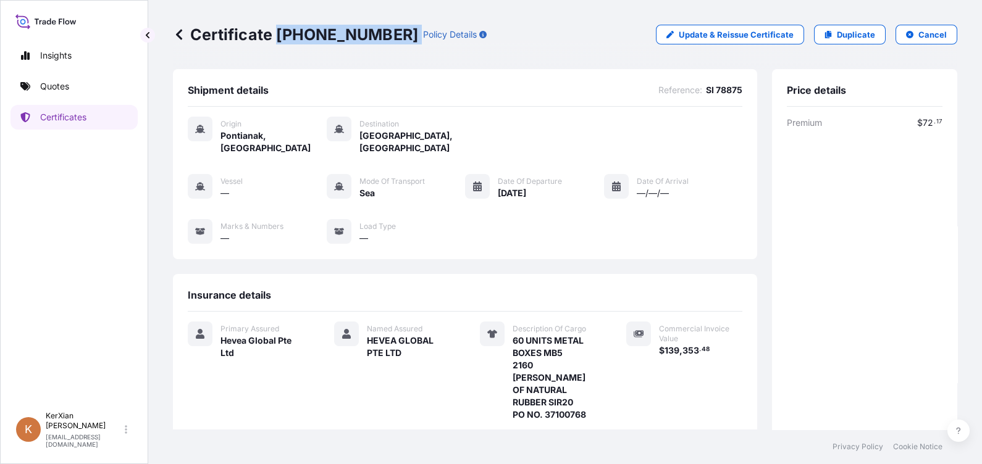
drag, startPoint x: 277, startPoint y: 31, endPoint x: 372, endPoint y: 34, distance: 95.1
click at [372, 34] on div "Certificate [PHONE_NUMBER] Policy Details" at bounding box center [330, 35] width 314 height 20
copy p "[PHONE_NUMBER]"
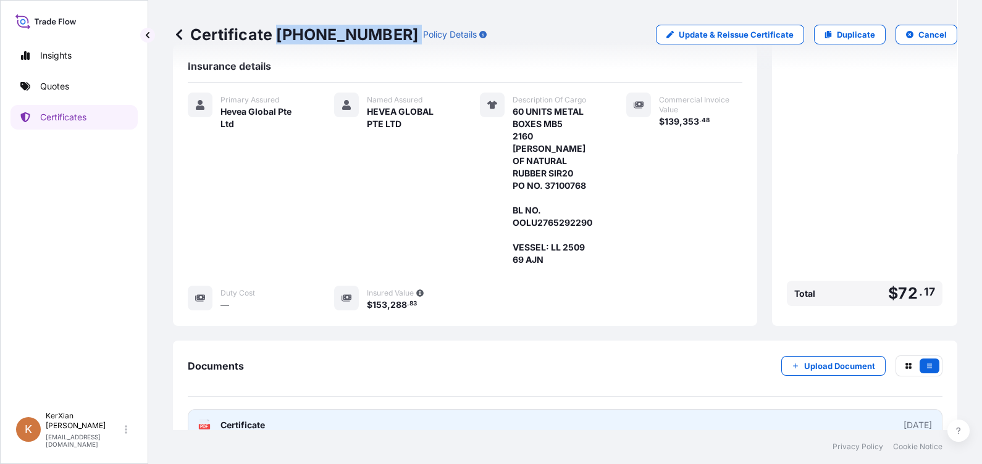
click at [438, 409] on link "PDF Certificate [DATE]" at bounding box center [565, 425] width 755 height 32
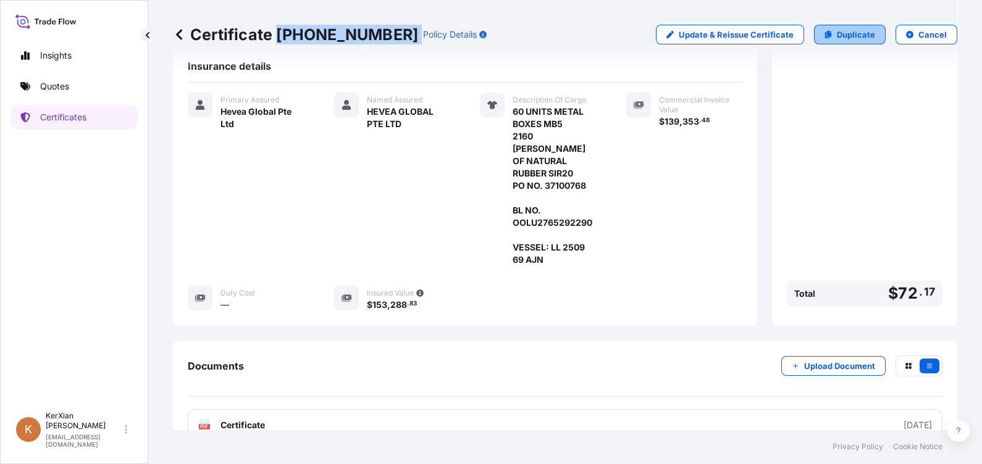
click at [839, 35] on p "Duplicate" at bounding box center [856, 34] width 38 height 12
select select "Sea"
select select "31690"
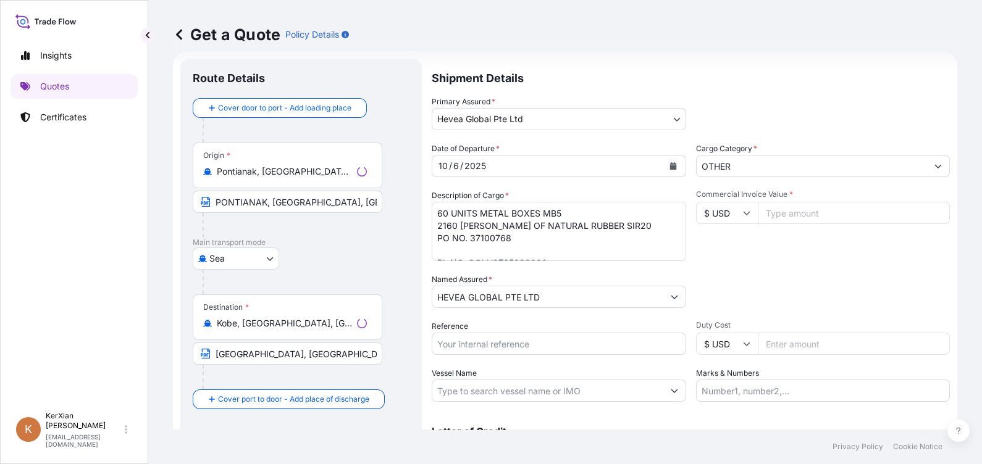
scroll to position [19, 0]
click at [504, 239] on textarea "60 UNITS METAL BOXES MB5 2160 [PERSON_NAME] OF NATURAL RUBBER SIR20 PO NO. 3710…" at bounding box center [555, 230] width 256 height 59
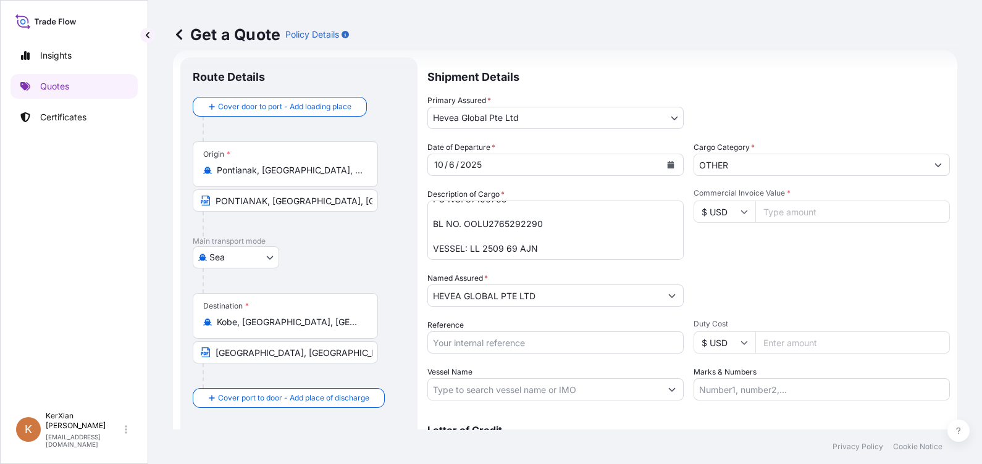
click at [483, 224] on textarea "60 UNITS METAL BOXES MB5 2160 [PERSON_NAME] OF NATURAL RUBBER SIR20 PO NO. 3710…" at bounding box center [555, 230] width 256 height 59
drag, startPoint x: 463, startPoint y: 224, endPoint x: 540, endPoint y: 225, distance: 77.8
click at [540, 225] on textarea "60 UNITS METAL BOXES MB5 2160 [PERSON_NAME] OF NATURAL RUBBER SIR20 PO NO. 3710…" at bounding box center [555, 230] width 256 height 59
paste textarea "61"
type textarea "60 UNITS METAL BOXES MB5 2160 [PERSON_NAME] OF NATURAL RUBBER SIR20 PO NO. 3710…"
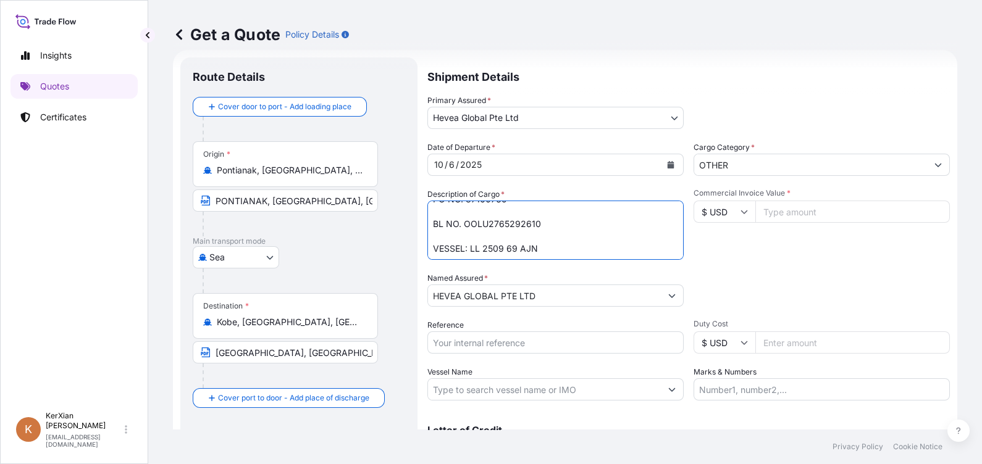
click at [463, 350] on input "Reference" at bounding box center [555, 343] width 256 height 22
type input "SI 78875"
type input "139353.48"
click at [507, 341] on input "SI 78875" at bounding box center [555, 343] width 256 height 22
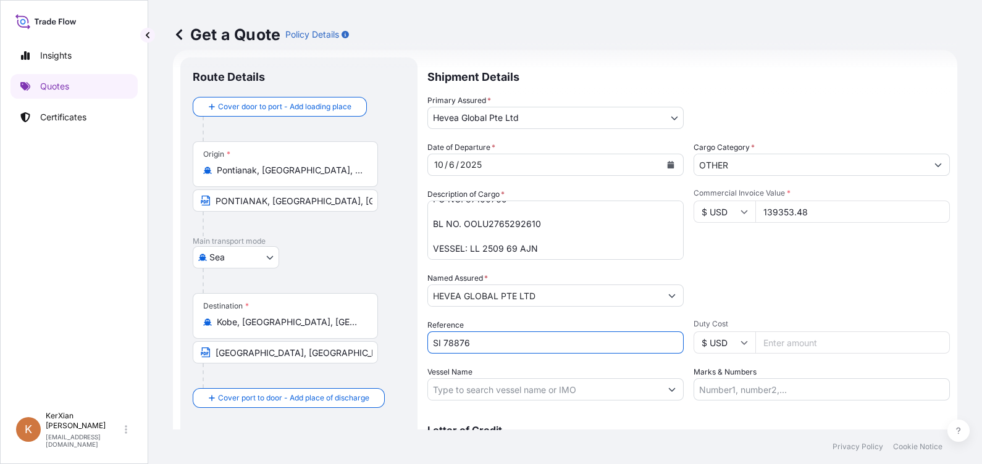
scroll to position [89, 0]
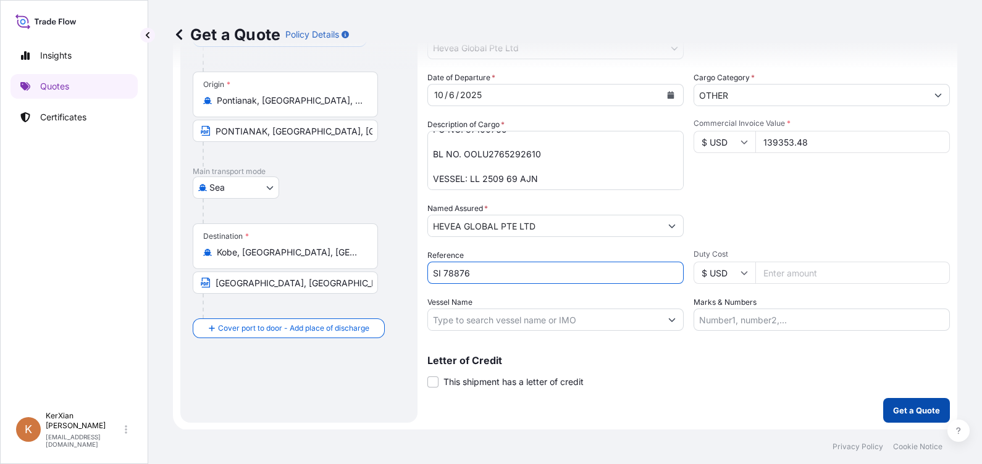
type input "SI 78876"
click at [907, 419] on button "Get a Quote" at bounding box center [916, 410] width 67 height 25
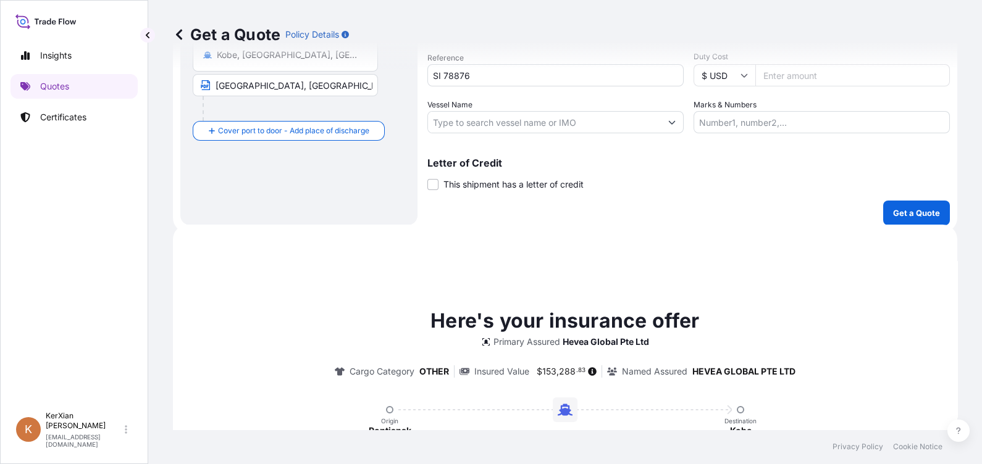
scroll to position [450, 0]
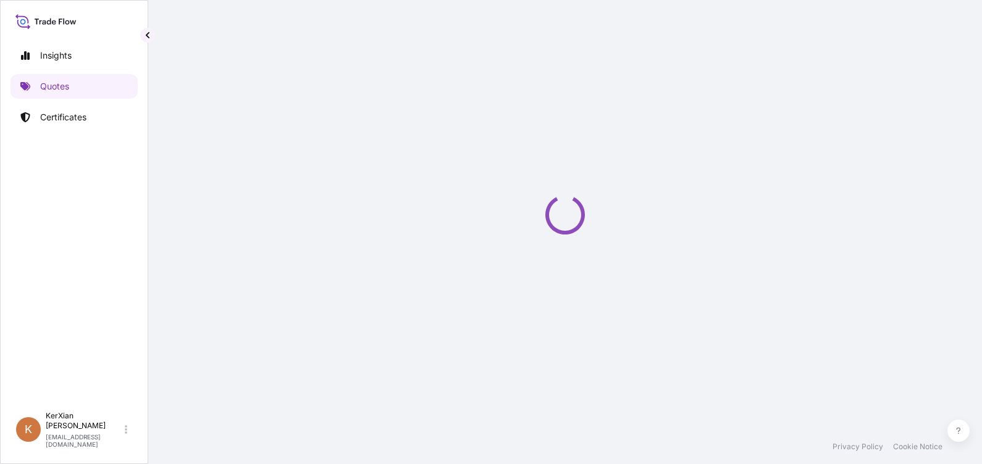
select select "Sea"
select select "31690"
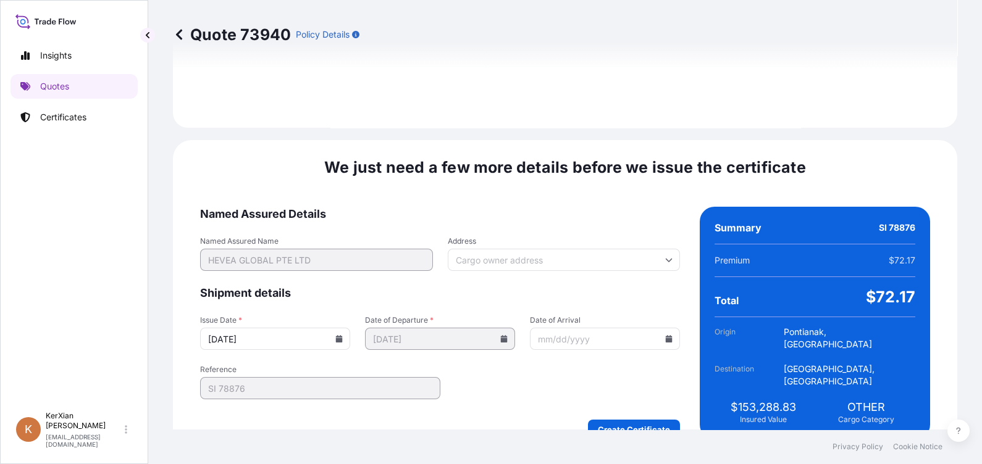
scroll to position [1487, 0]
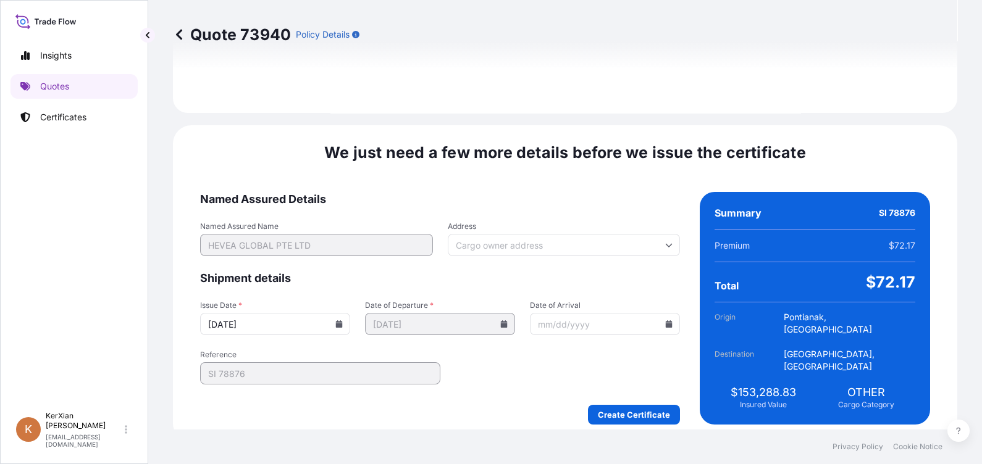
click at [343, 320] on icon at bounding box center [339, 323] width 7 height 7
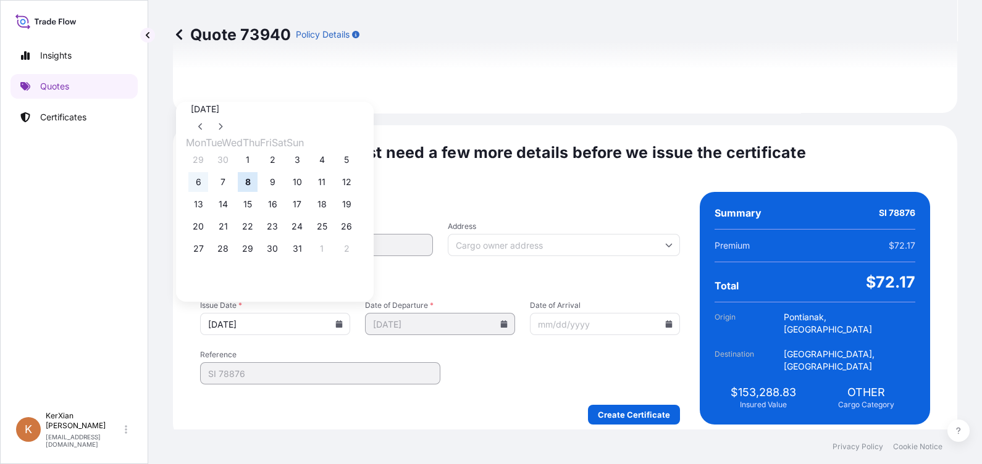
click at [206, 185] on button "6" at bounding box center [198, 182] width 20 height 20
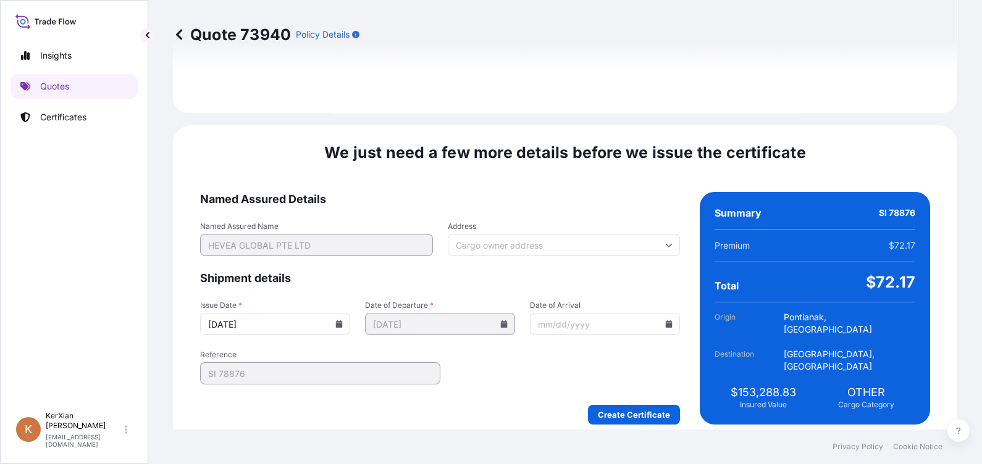
type input "[DATE]"
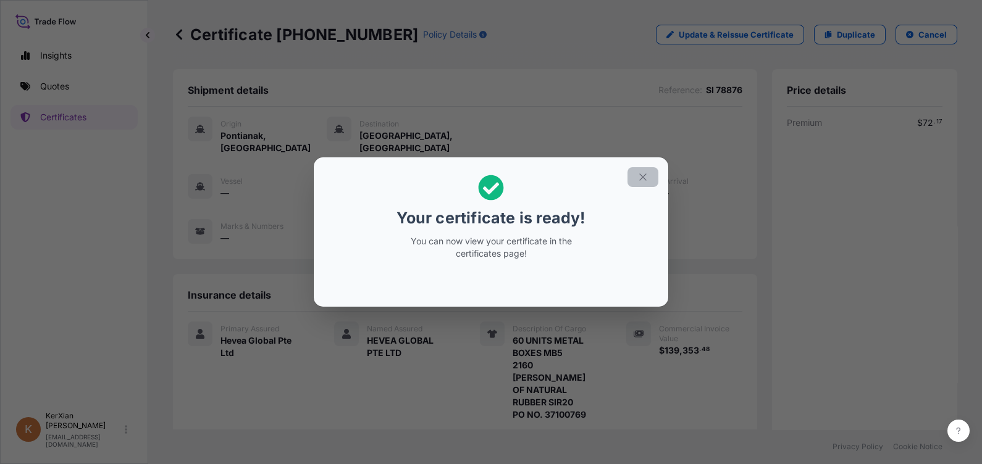
click at [638, 173] on icon "button" at bounding box center [642, 177] width 11 height 11
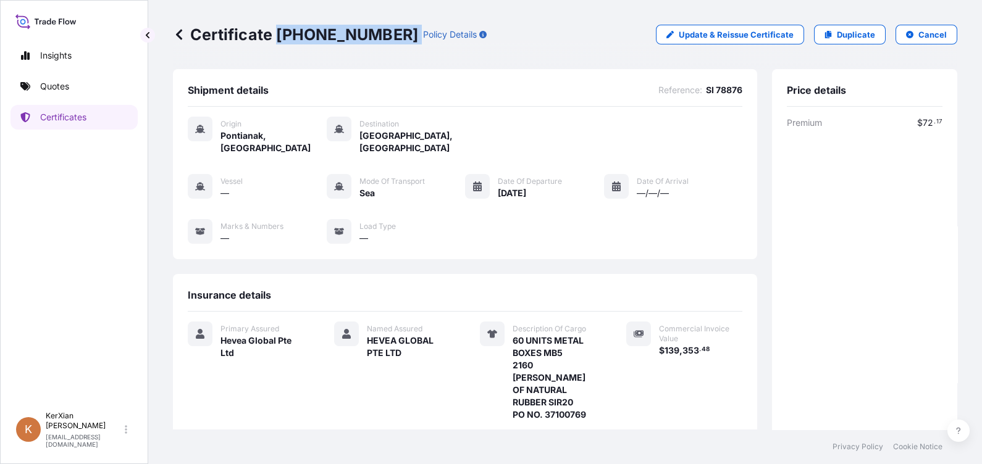
drag, startPoint x: 278, startPoint y: 35, endPoint x: 373, endPoint y: 37, distance: 95.1
click at [373, 37] on div "Certificate [PHONE_NUMBER] Policy Details" at bounding box center [330, 35] width 314 height 20
copy p "[PHONE_NUMBER]"
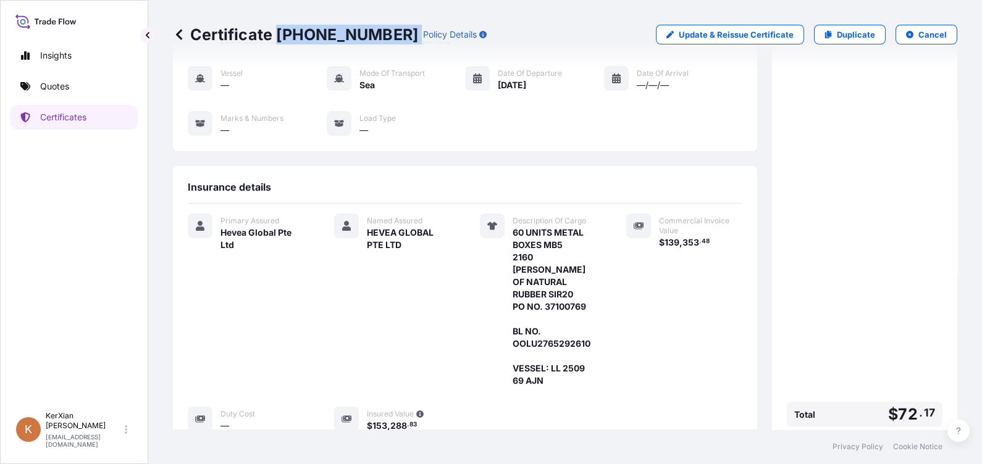
scroll to position [229, 0]
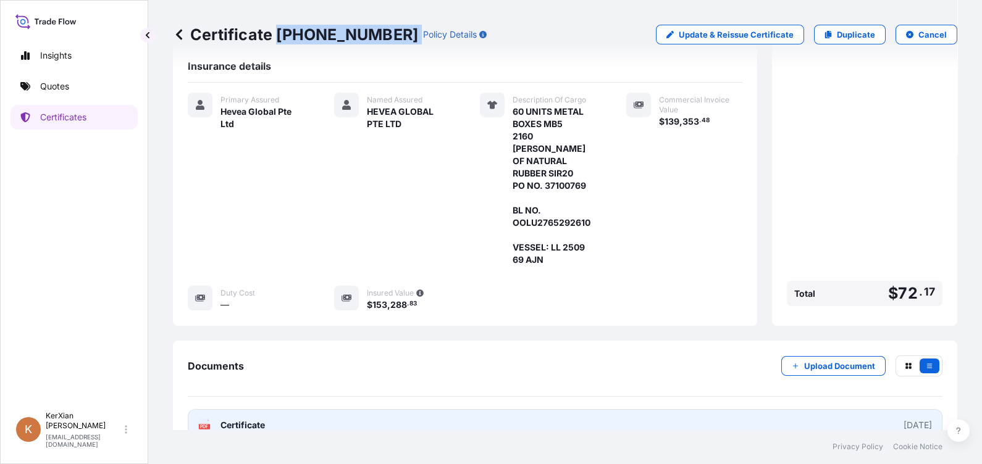
click at [513, 409] on link "PDF Certificate [DATE]" at bounding box center [565, 425] width 755 height 32
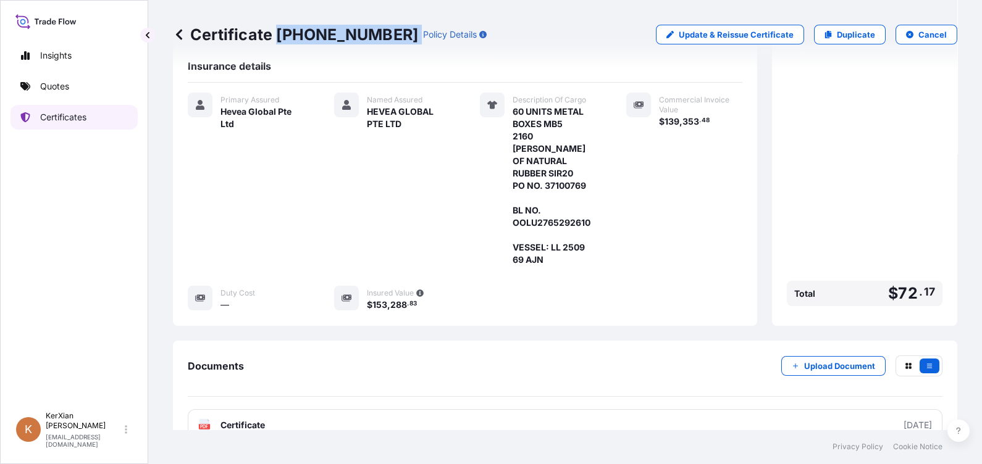
click at [65, 123] on link "Certificates" at bounding box center [73, 117] width 127 height 25
